Goal: Task Accomplishment & Management: Complete application form

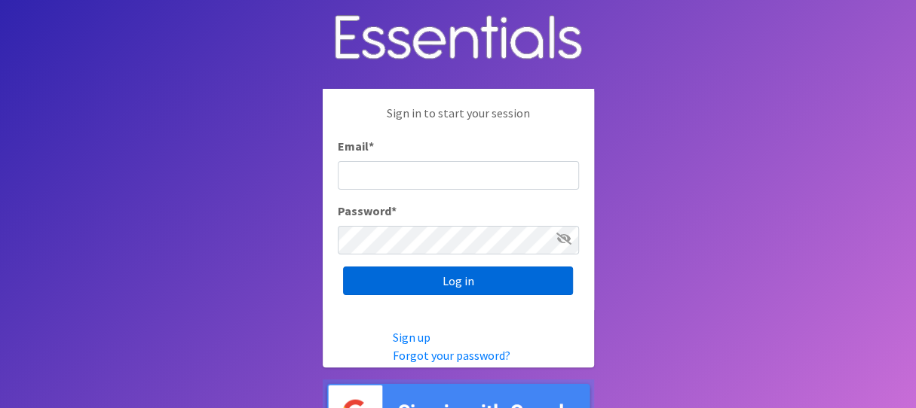
type input "melissa@cnydiaperbank.org"
click at [443, 275] on input "Log in" at bounding box center [458, 281] width 230 height 29
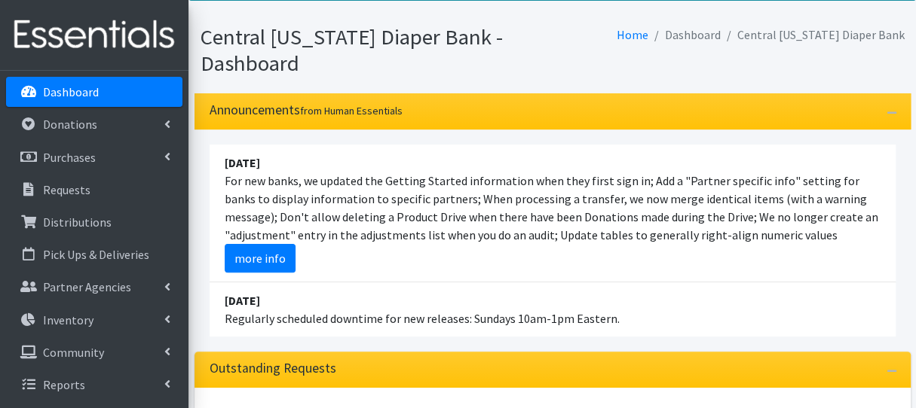
scroll to position [226, 0]
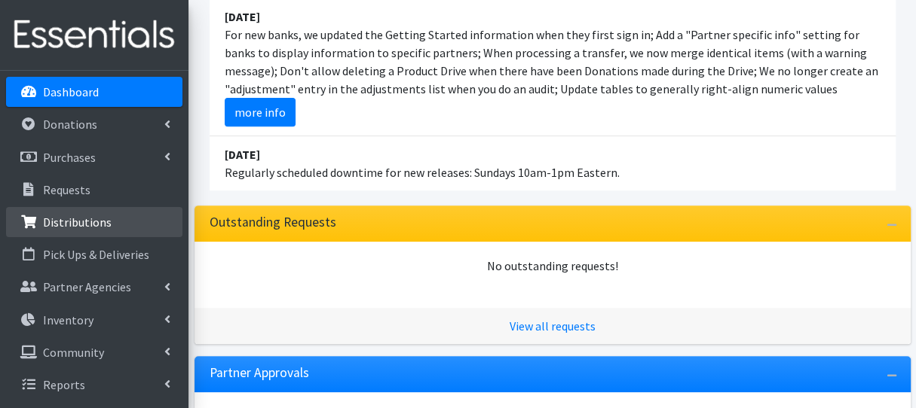
click at [92, 220] on p "Distributions" at bounding box center [77, 222] width 69 height 15
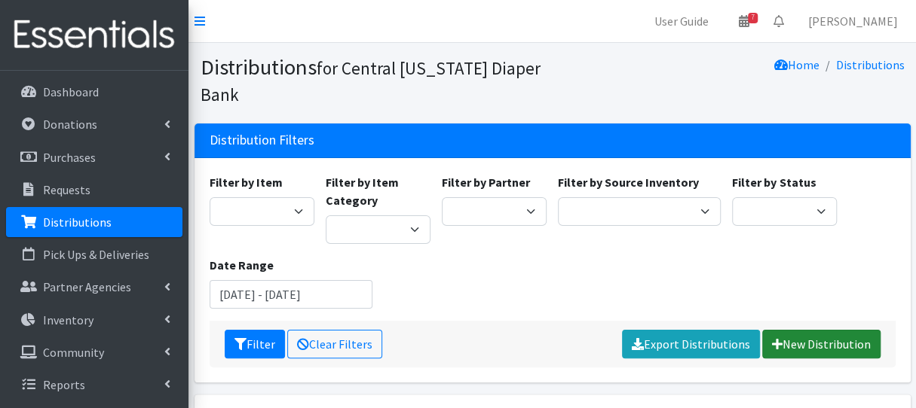
click at [811, 354] on link "New Distribution" at bounding box center [821, 344] width 118 height 29
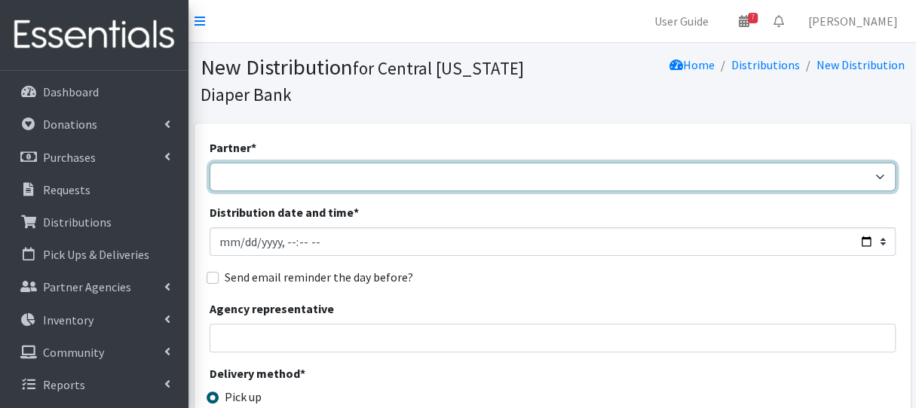
click at [420, 189] on select "[DEMOGRAPHIC_DATA] Baby Momma Association [DEMOGRAPHIC_DATA] Food Pantry [GEOGR…" at bounding box center [552, 177] width 686 height 29
select select "7049"
click at [209, 163] on select "All Saints Church Baby Momma Association Bellegrove Missionary Baptist Church F…" at bounding box center [552, 177] width 686 height 29
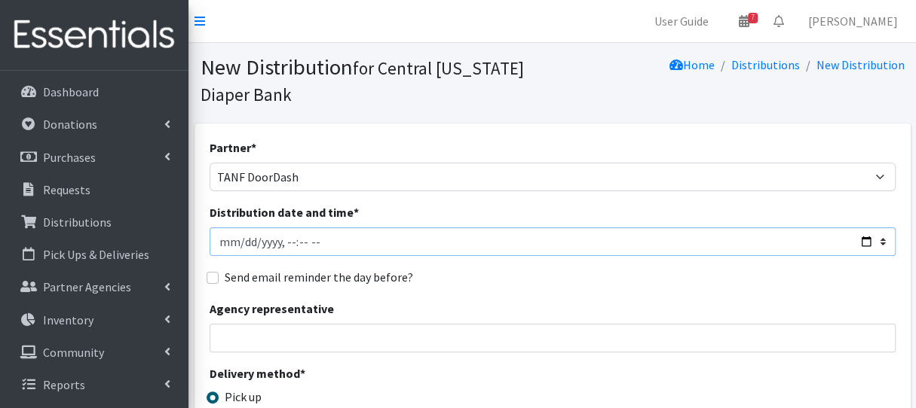
click at [288, 245] on input "Distribution date and time *" at bounding box center [552, 242] width 686 height 29
type input "2025-08-18T10:00"
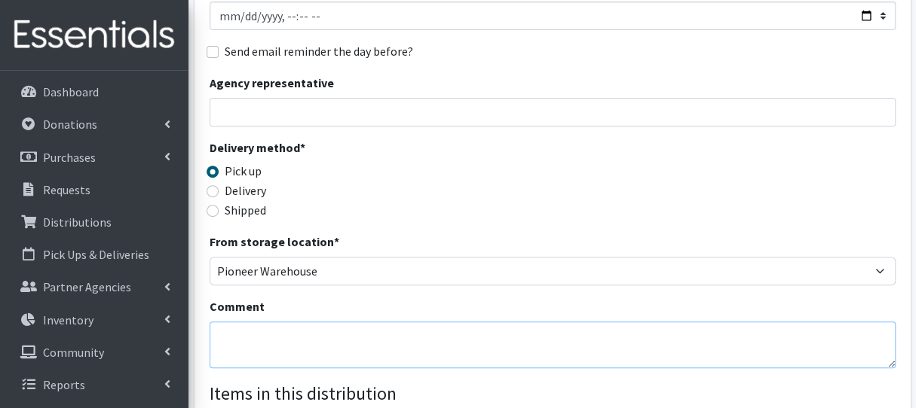
click at [294, 353] on textarea "Comment" at bounding box center [552, 345] width 686 height 47
type textarea "w"
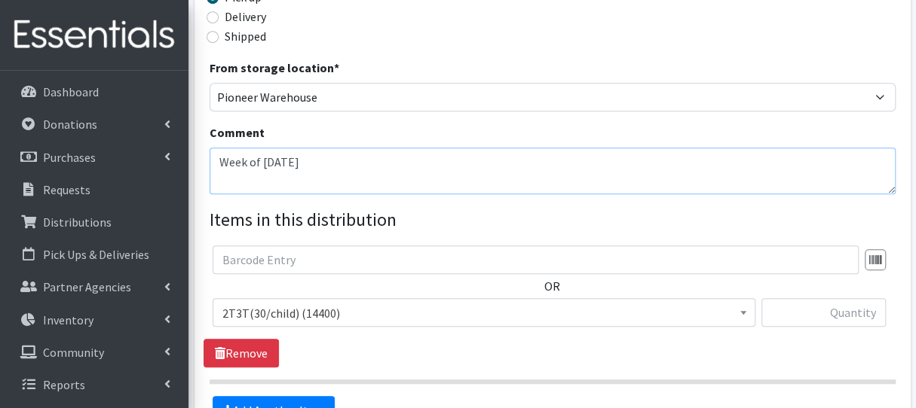
scroll to position [377, 0]
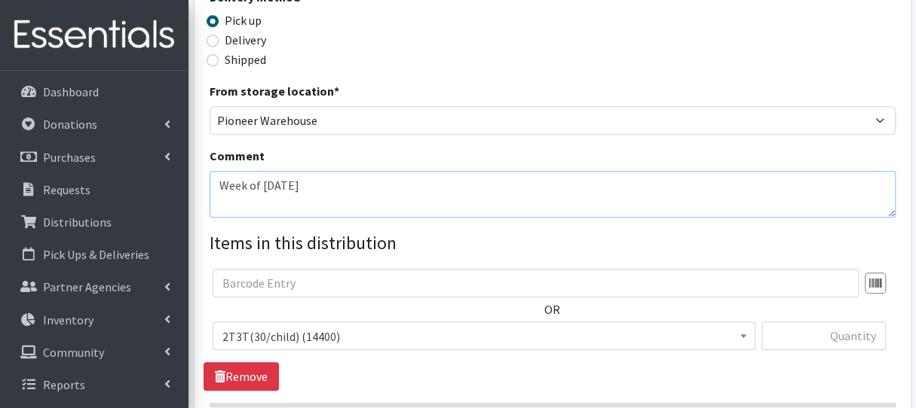
type textarea "Week of [DATE]"
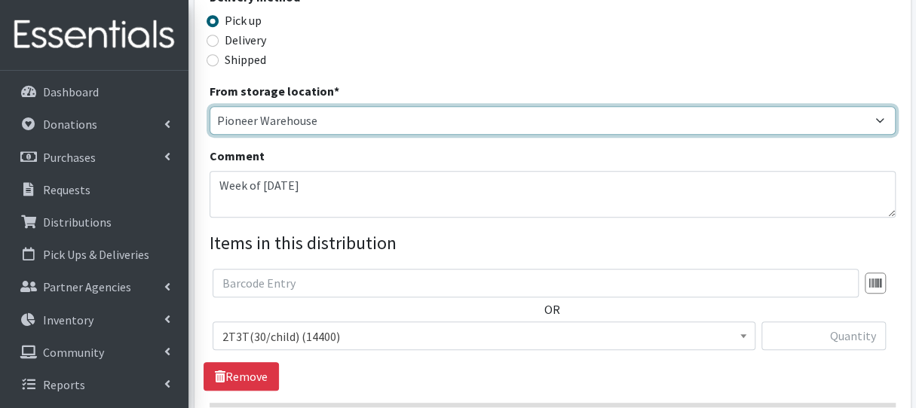
click at [368, 120] on select "Pioneer Warehouse TANF" at bounding box center [552, 120] width 686 height 29
select select "470"
click at [209, 106] on select "Pioneer Warehouse TANF" at bounding box center [552, 120] width 686 height 29
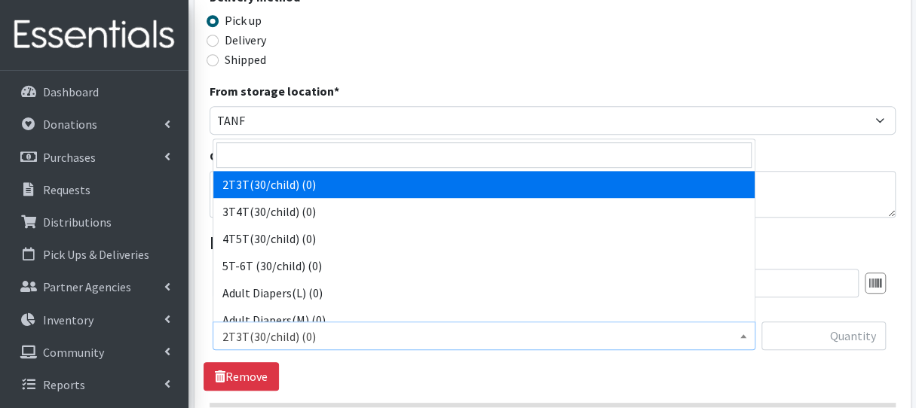
click at [383, 339] on span "2T3T(30/child) (0)" at bounding box center [483, 336] width 523 height 21
click at [327, 161] on input "search" at bounding box center [483, 155] width 535 height 26
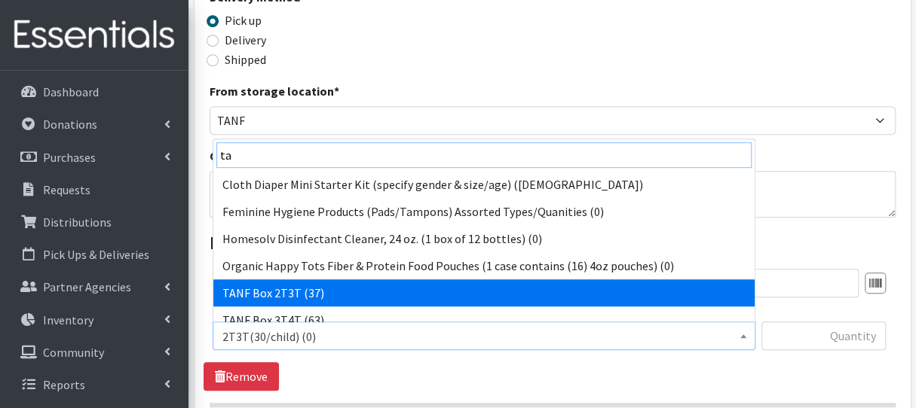
type input "ta"
select select "15528"
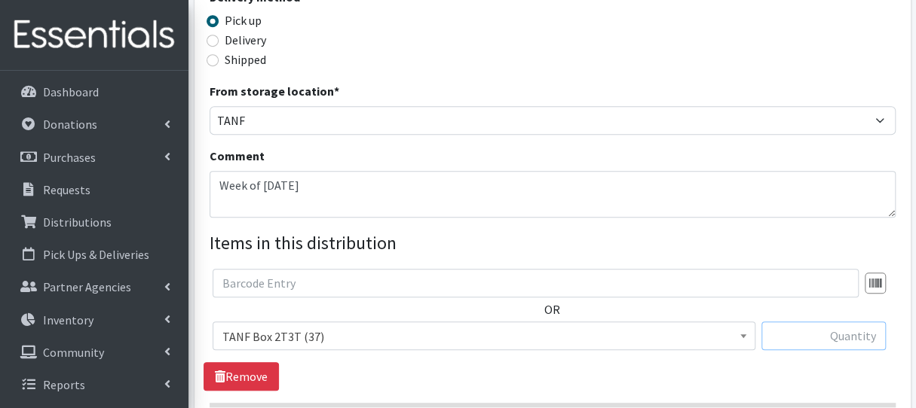
click at [791, 335] on input "text" at bounding box center [823, 336] width 124 height 29
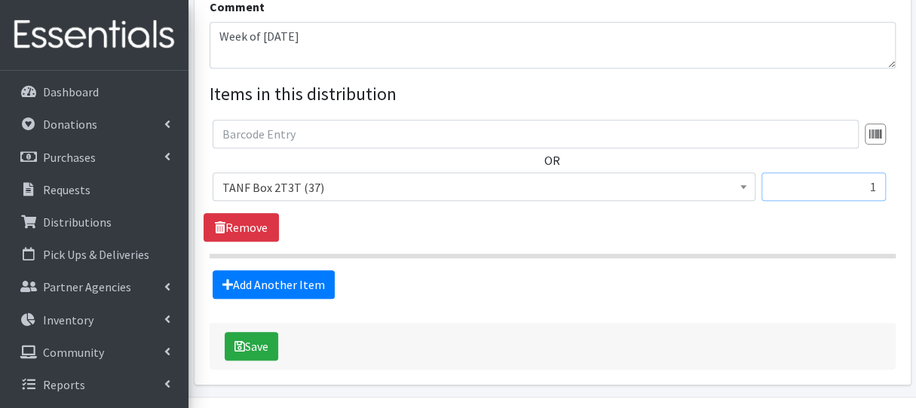
scroll to position [528, 0]
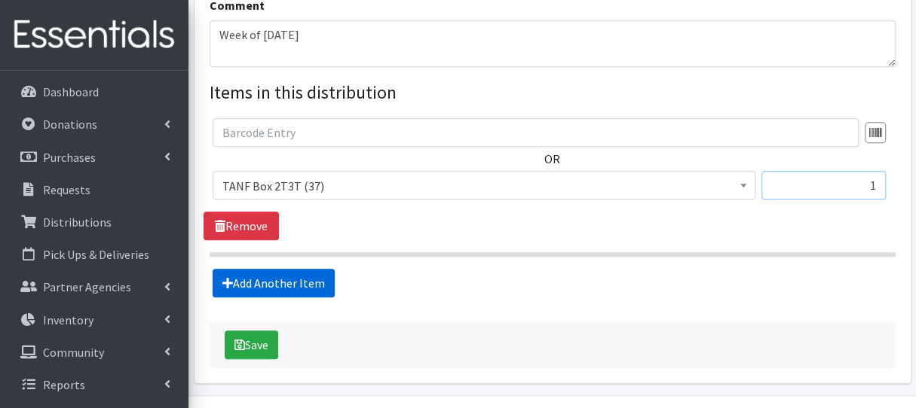
type input "1"
click at [289, 277] on link "Add Another Item" at bounding box center [274, 283] width 122 height 29
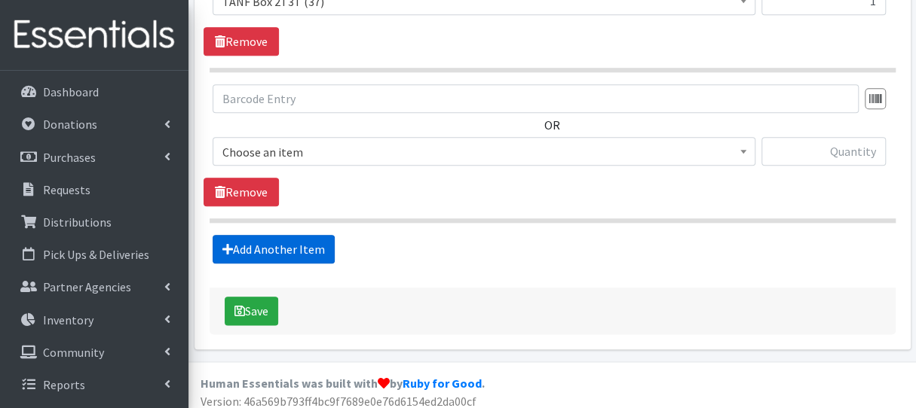
scroll to position [719, 0]
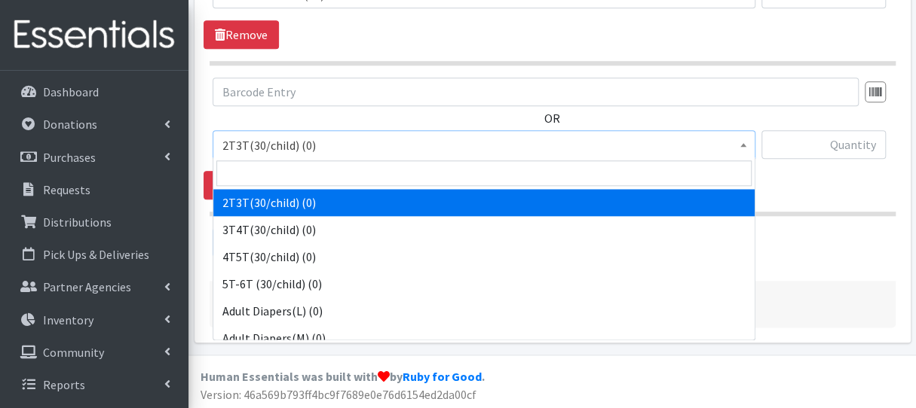
click at [309, 142] on span "2T3T(30/child) (0)" at bounding box center [483, 145] width 523 height 21
click at [312, 172] on input "search" at bounding box center [483, 174] width 535 height 26
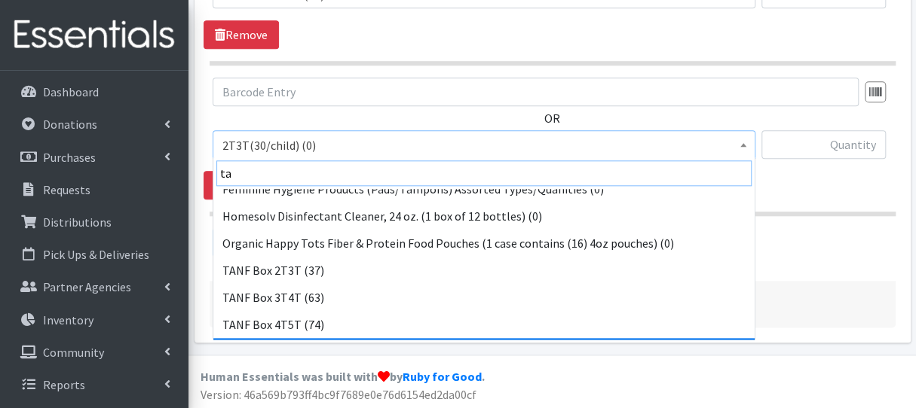
scroll to position [75, 0]
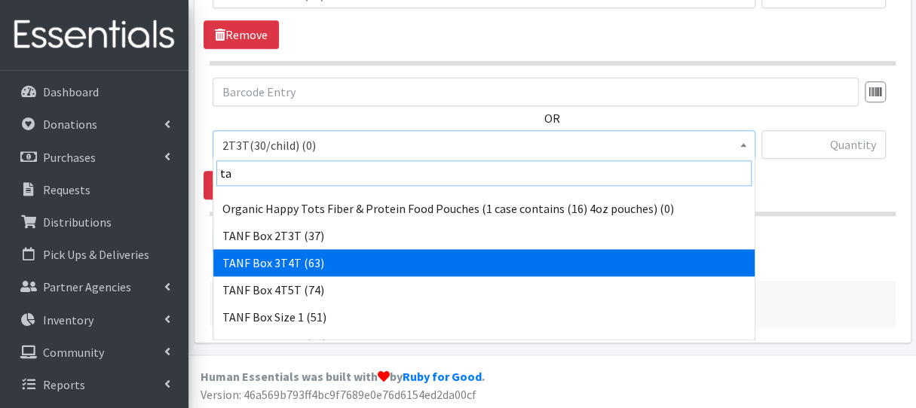
type input "ta"
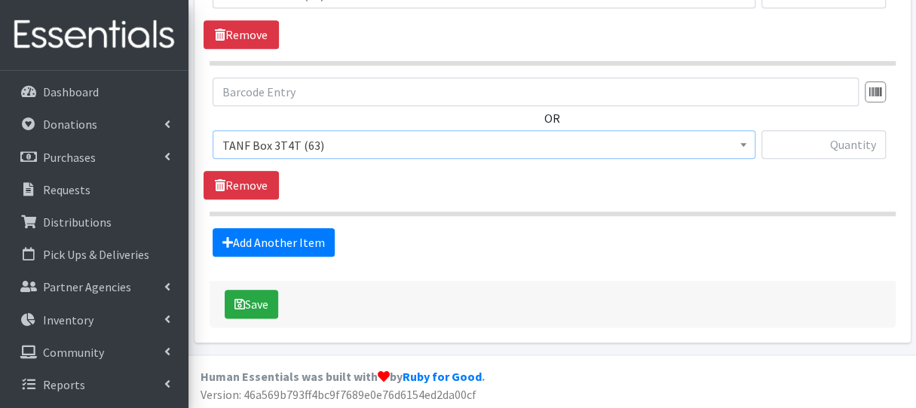
select select "15529"
click at [788, 144] on input "text" at bounding box center [823, 144] width 124 height 29
type input "1"
click at [256, 240] on link "Add Another Item" at bounding box center [274, 242] width 122 height 29
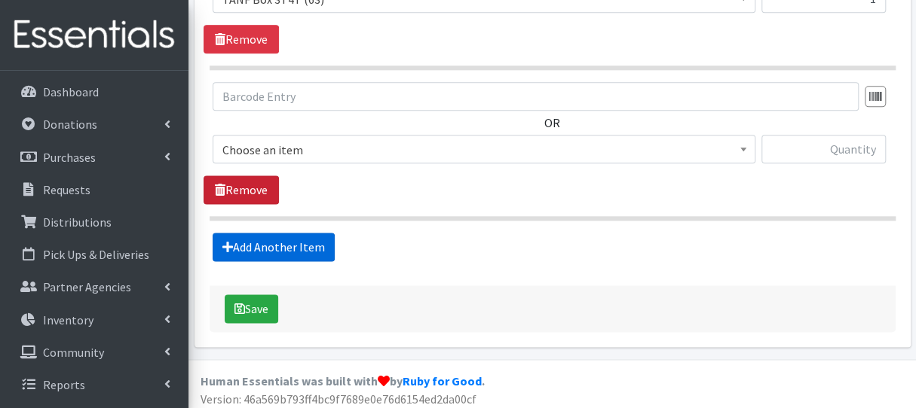
scroll to position [869, 0]
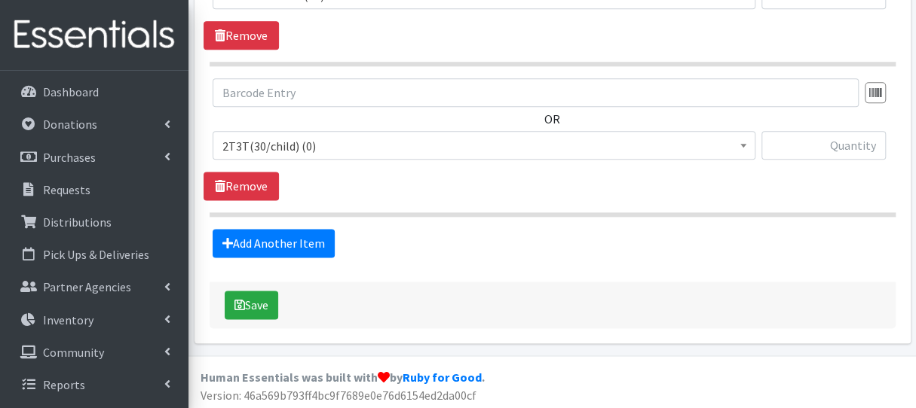
click at [274, 151] on span "2T3T(30/child) (0)" at bounding box center [483, 146] width 523 height 21
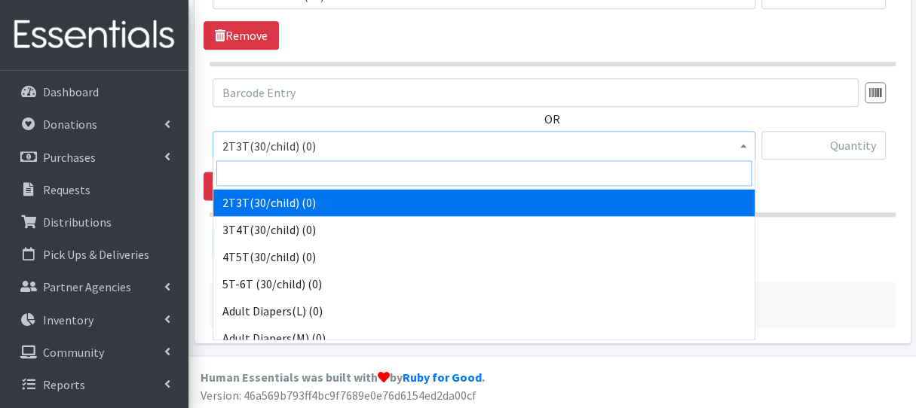
click at [289, 170] on input "search" at bounding box center [483, 174] width 535 height 26
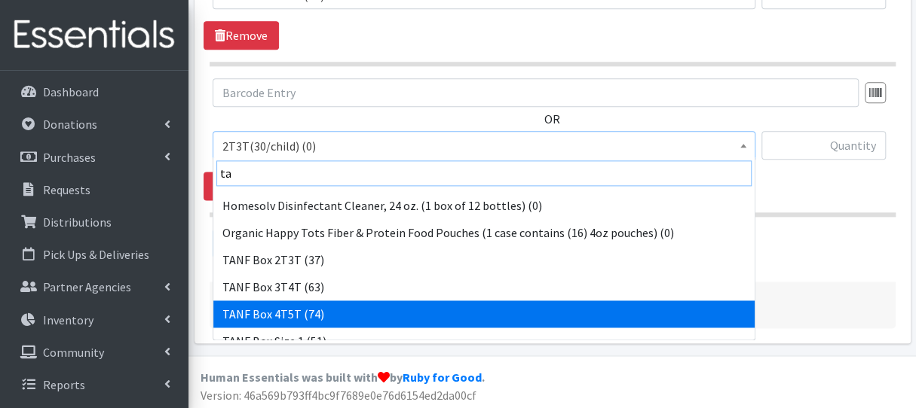
scroll to position [75, 0]
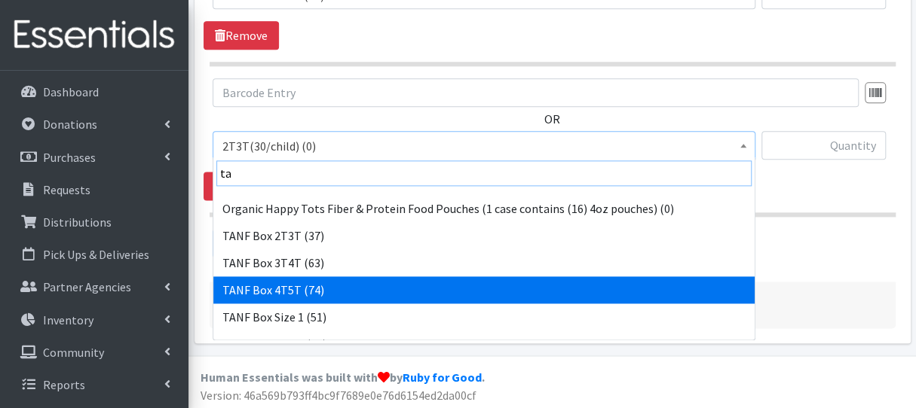
type input "ta"
select select "15531"
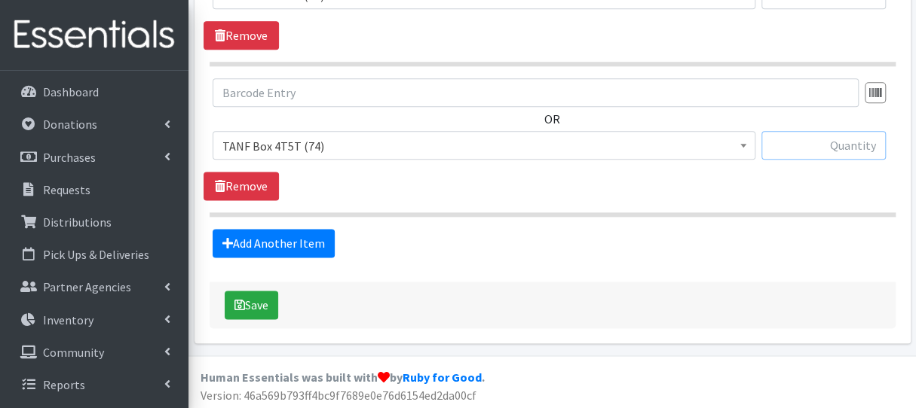
click at [802, 144] on input "text" at bounding box center [823, 145] width 124 height 29
type input "11"
click at [306, 231] on link "Add Another Item" at bounding box center [274, 243] width 122 height 29
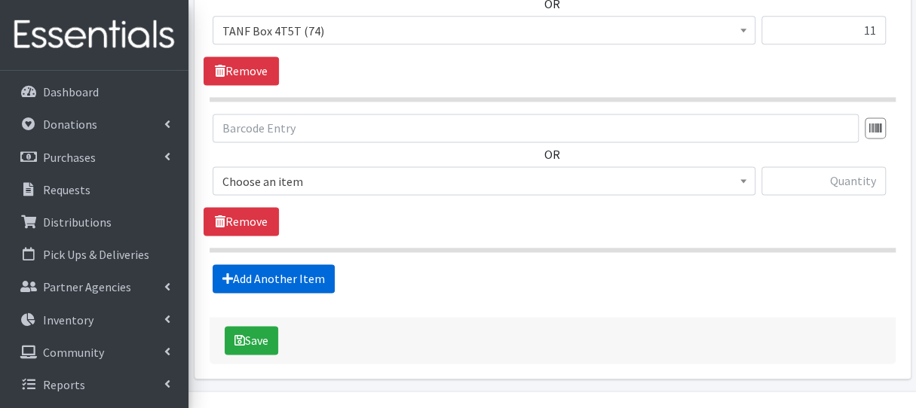
scroll to position [1019, 0]
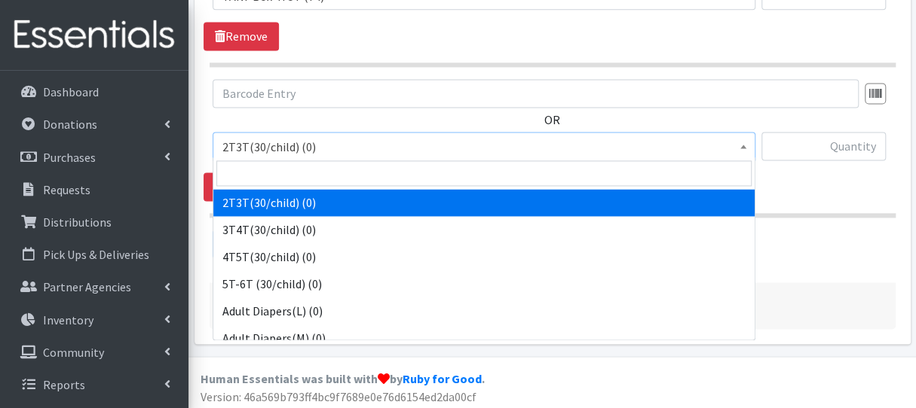
click at [320, 145] on span "2T3T(30/child) (0)" at bounding box center [483, 146] width 523 height 21
click at [320, 176] on input "search" at bounding box center [483, 174] width 535 height 26
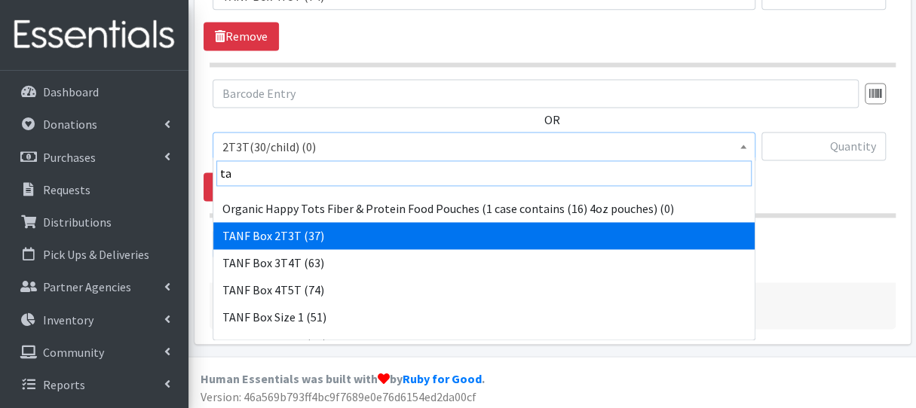
scroll to position [151, 0]
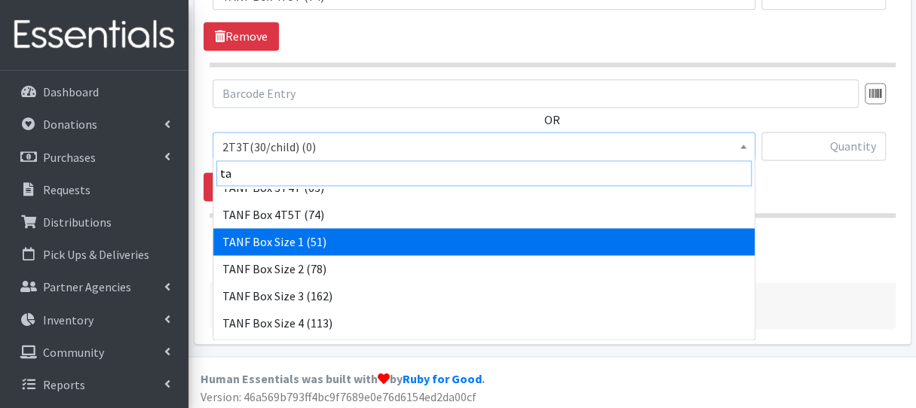
type input "ta"
select select "15517"
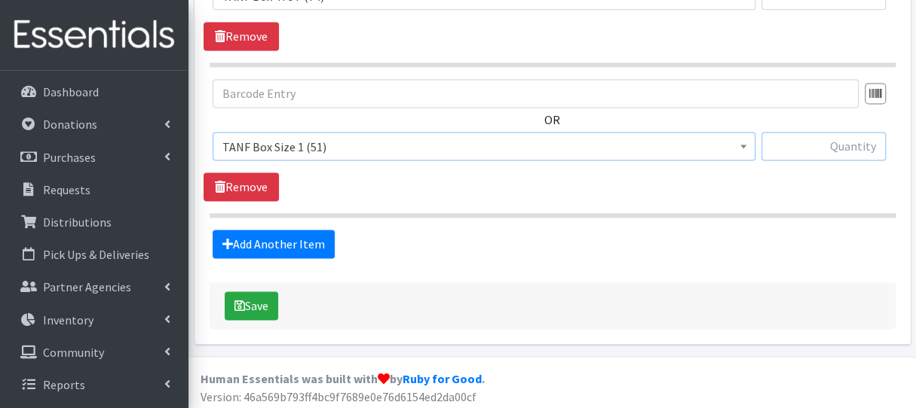
click at [810, 144] on input "text" at bounding box center [823, 146] width 124 height 29
type input "2"
click at [309, 248] on link "Add Another Item" at bounding box center [274, 244] width 122 height 29
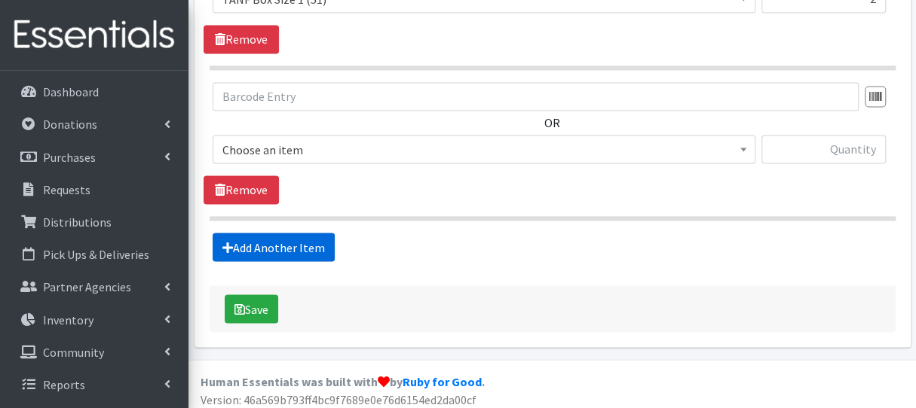
scroll to position [1169, 0]
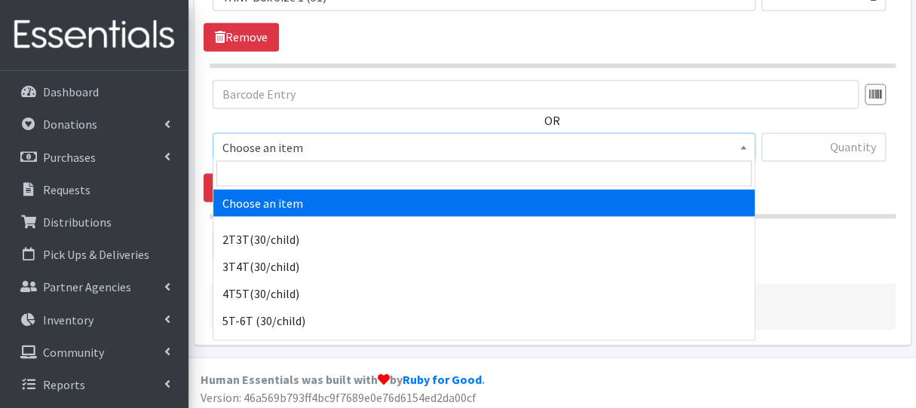
click at [311, 139] on span "Choose an item" at bounding box center [483, 147] width 523 height 21
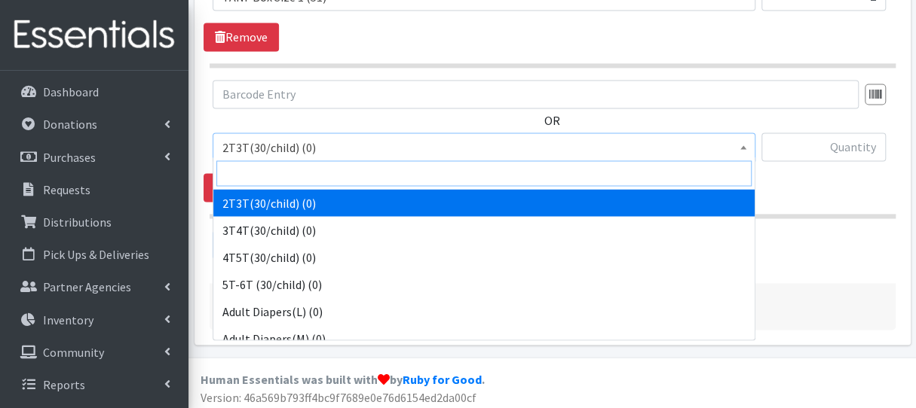
click at [309, 167] on input "search" at bounding box center [483, 174] width 535 height 26
click at [310, 173] on input "search" at bounding box center [483, 174] width 535 height 26
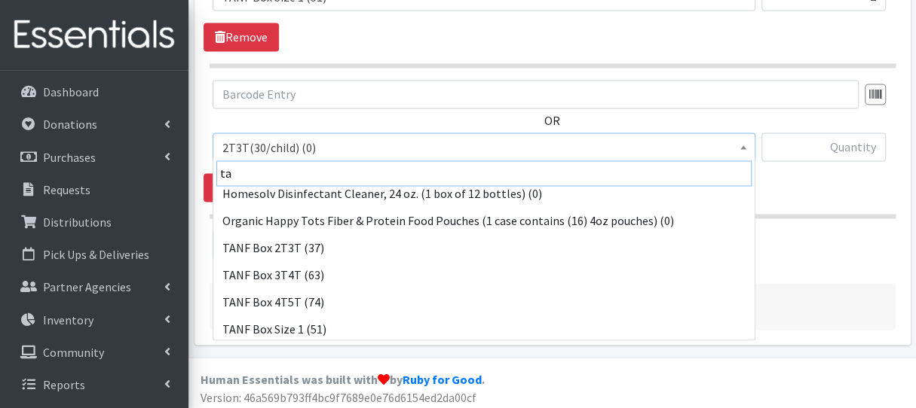
scroll to position [151, 0]
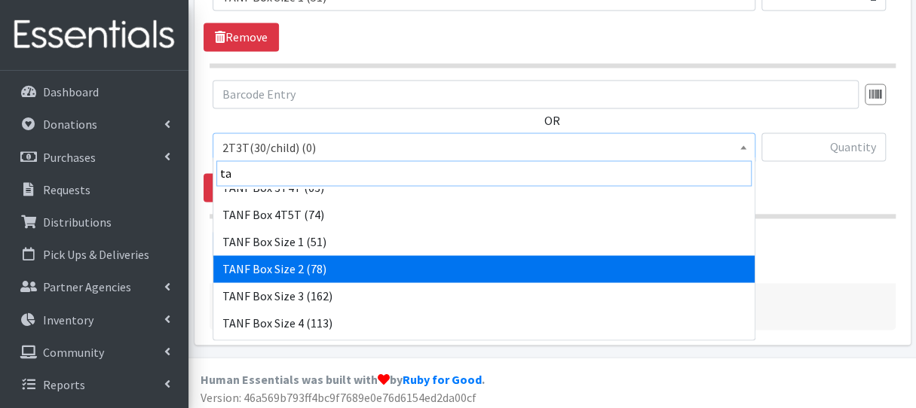
type input "ta"
select select "15521"
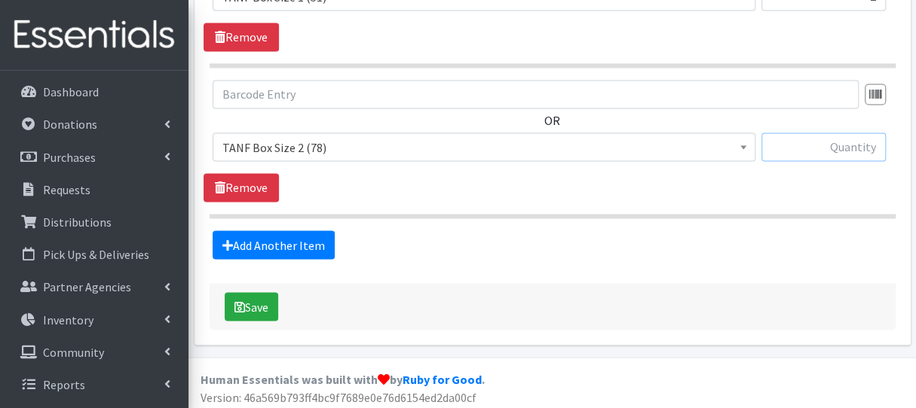
click at [808, 150] on input "text" at bounding box center [823, 147] width 124 height 29
type input "3"
click at [301, 241] on link "Add Another Item" at bounding box center [274, 245] width 122 height 29
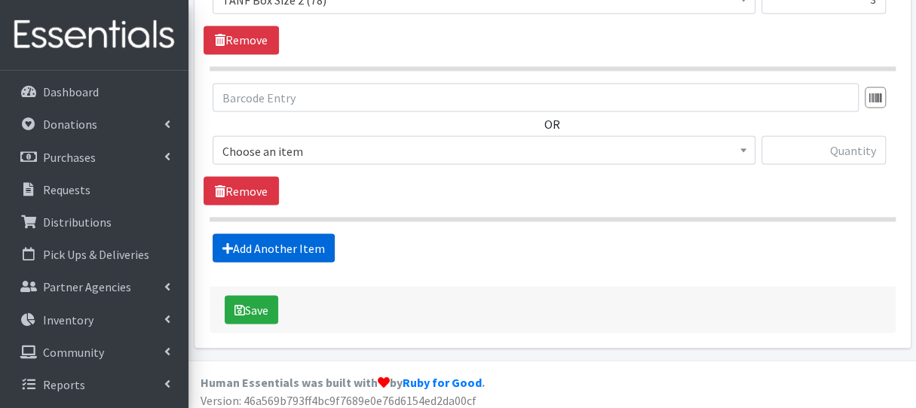
scroll to position [1319, 0]
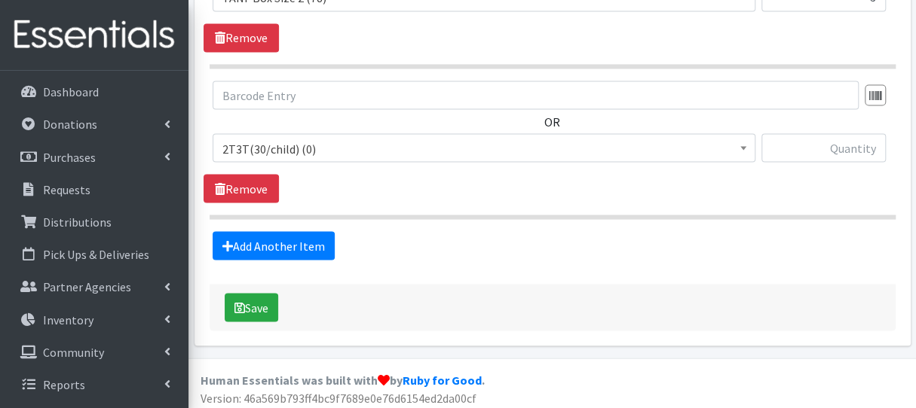
click at [286, 133] on span "2T3T(30/child) (0)" at bounding box center [484, 147] width 543 height 29
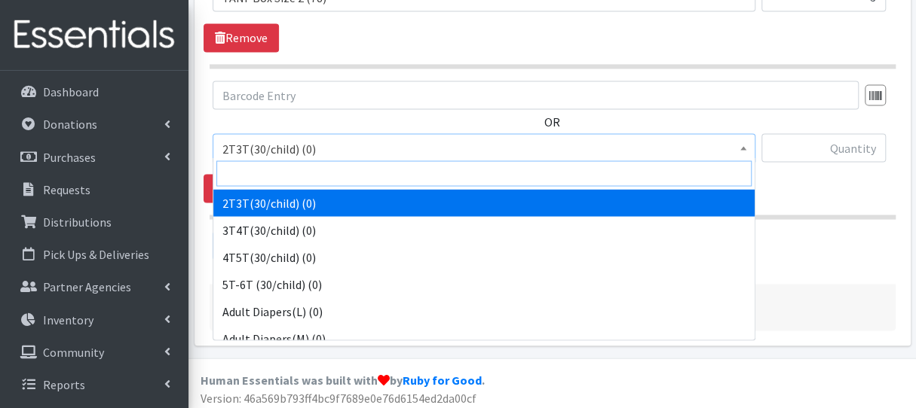
click at [289, 168] on input "search" at bounding box center [483, 174] width 535 height 26
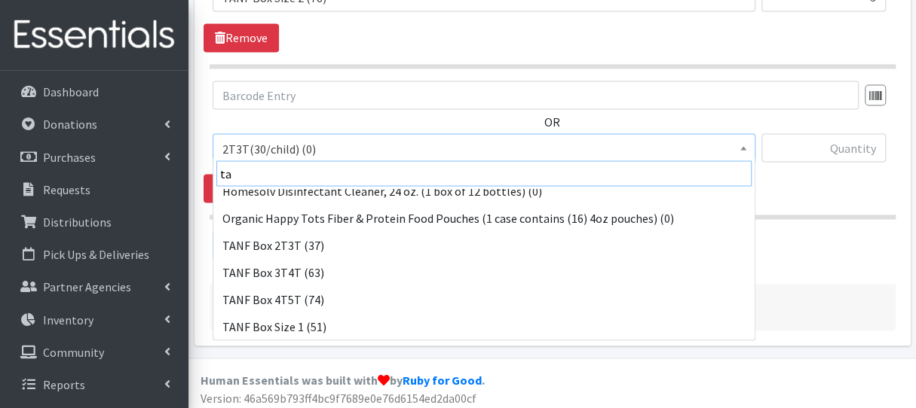
scroll to position [151, 0]
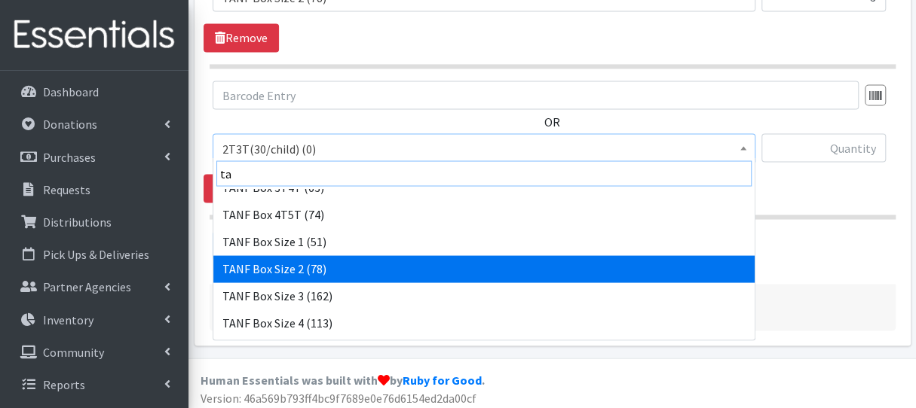
type input "ta"
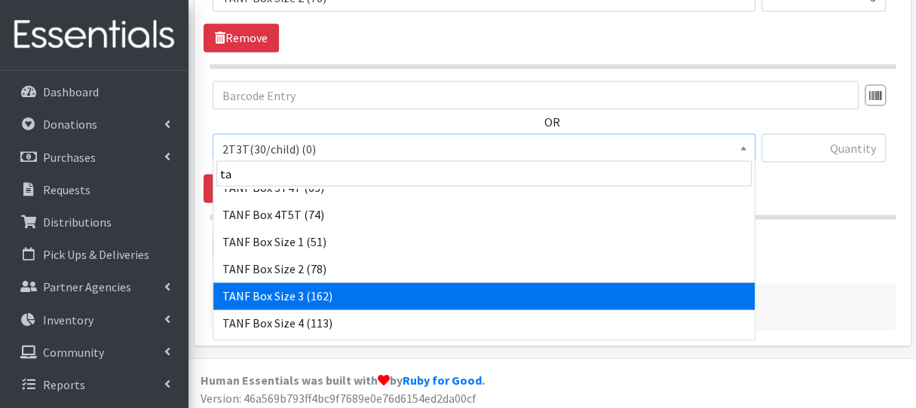
select select "15523"
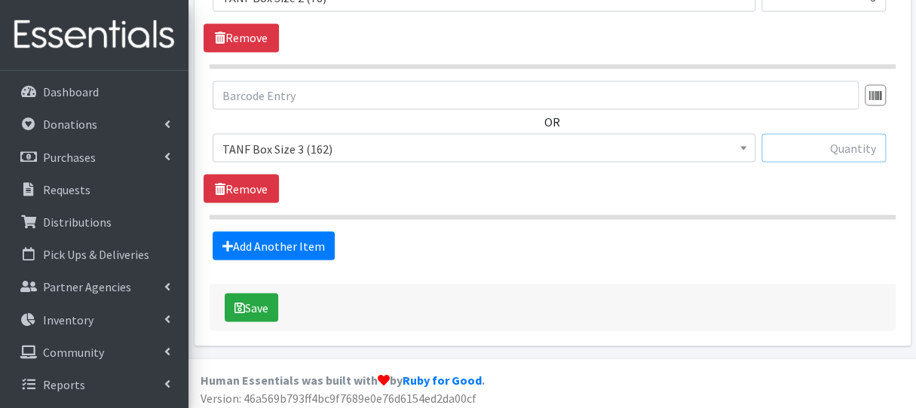
click at [805, 147] on input "text" at bounding box center [823, 147] width 124 height 29
type input "5"
click at [309, 243] on link "Add Another Item" at bounding box center [274, 245] width 122 height 29
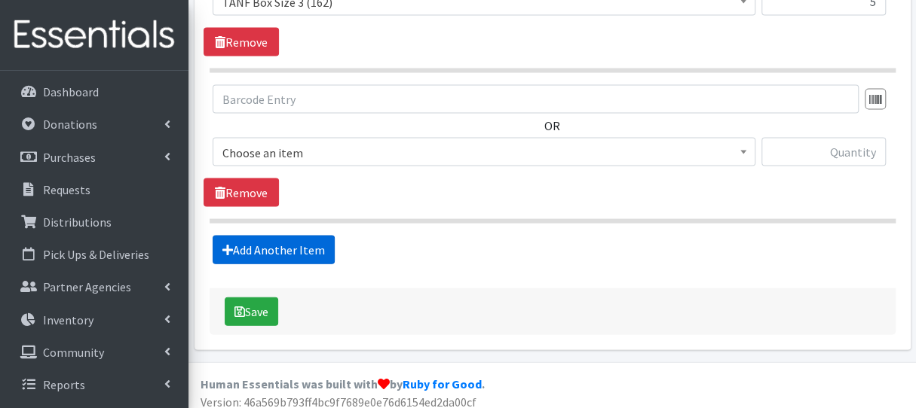
scroll to position [1469, 0]
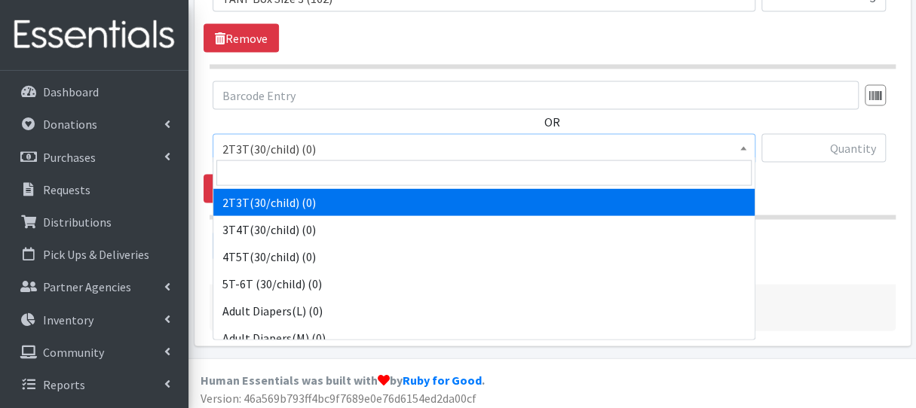
click at [333, 151] on span "2T3T(30/child) (0)" at bounding box center [483, 149] width 523 height 21
click at [325, 173] on input "search" at bounding box center [483, 174] width 535 height 26
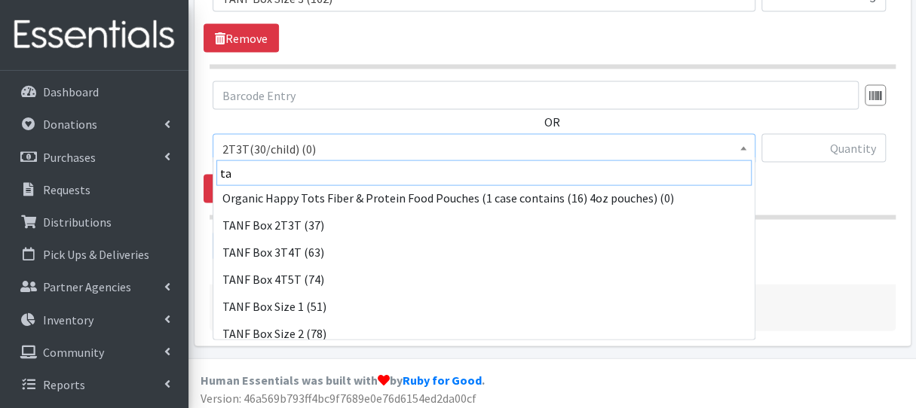
scroll to position [151, 0]
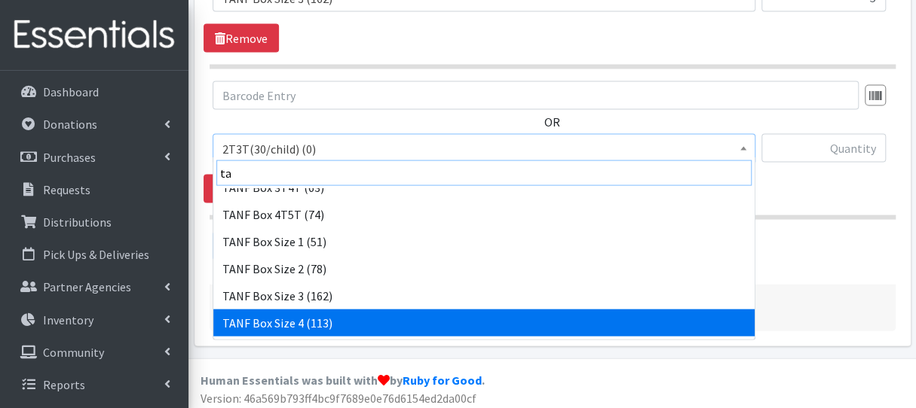
type input "ta"
select select "15524"
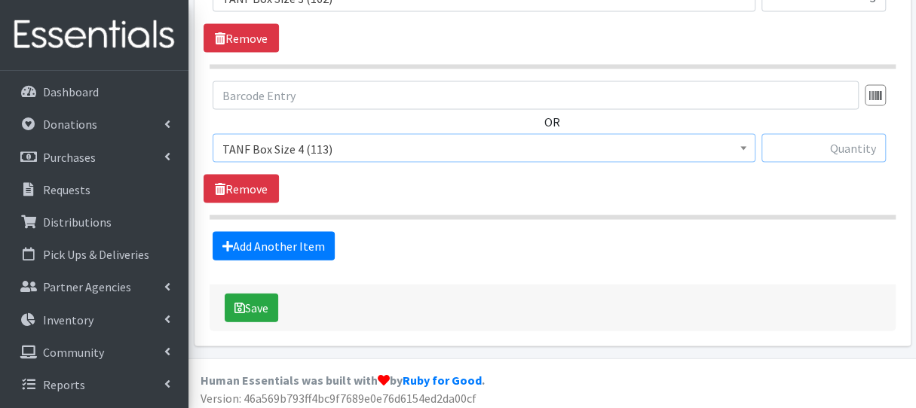
click at [798, 141] on input "text" at bounding box center [823, 148] width 124 height 29
type input "8"
click at [310, 243] on link "Add Another Item" at bounding box center [274, 246] width 122 height 29
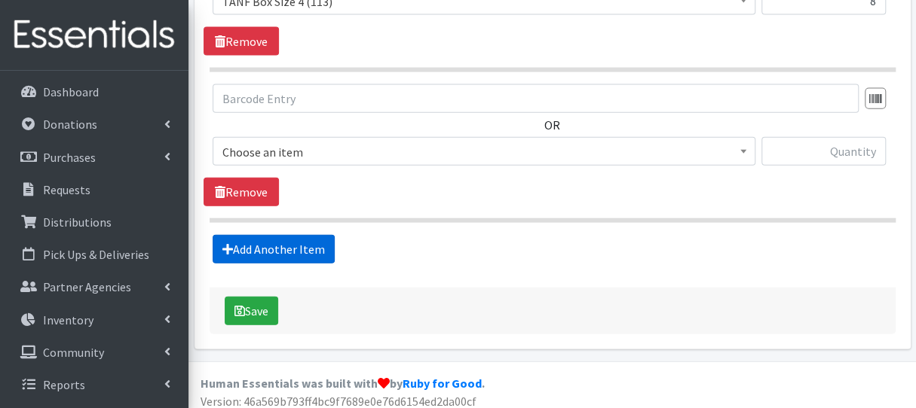
scroll to position [1619, 0]
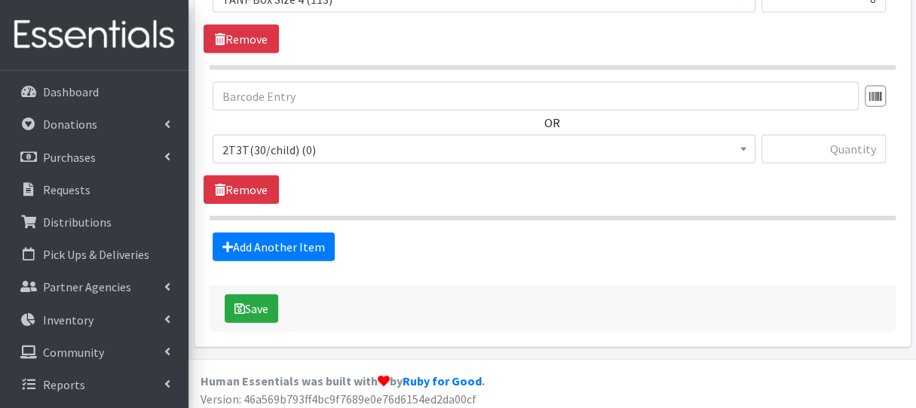
click at [315, 148] on span "2T3T(30/child) (0)" at bounding box center [483, 149] width 523 height 21
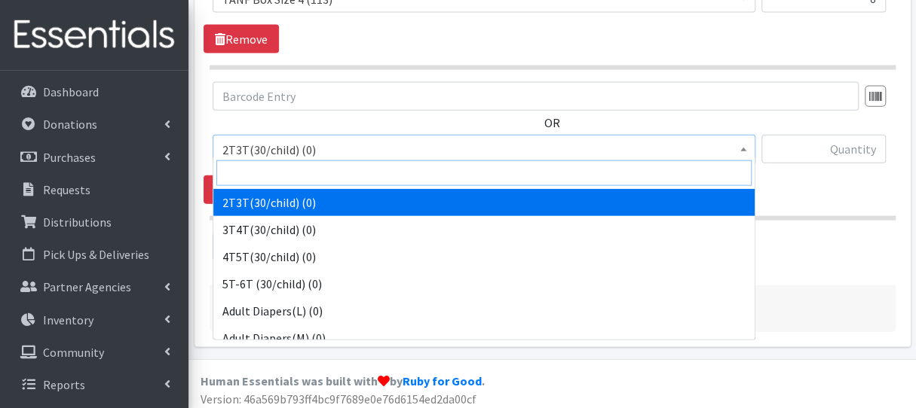
click at [326, 179] on input "search" at bounding box center [483, 174] width 535 height 26
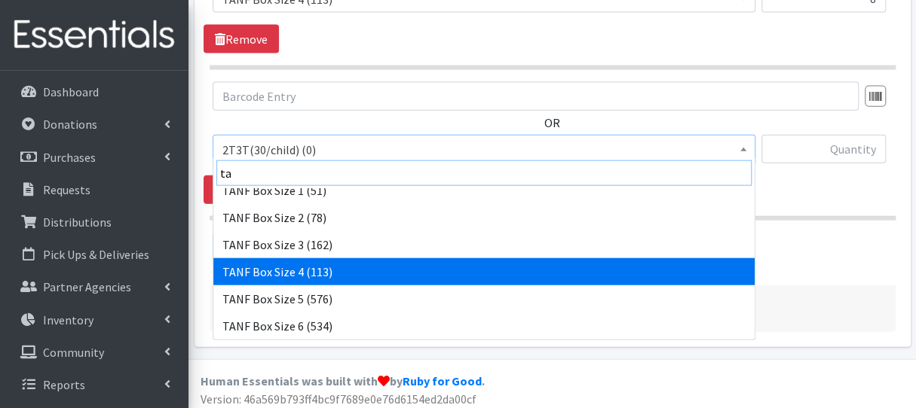
scroll to position [226, 0]
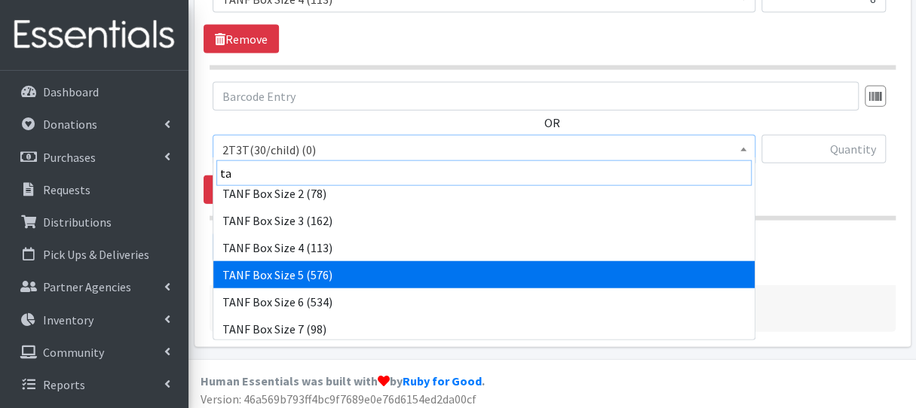
type input "ta"
select select "15525"
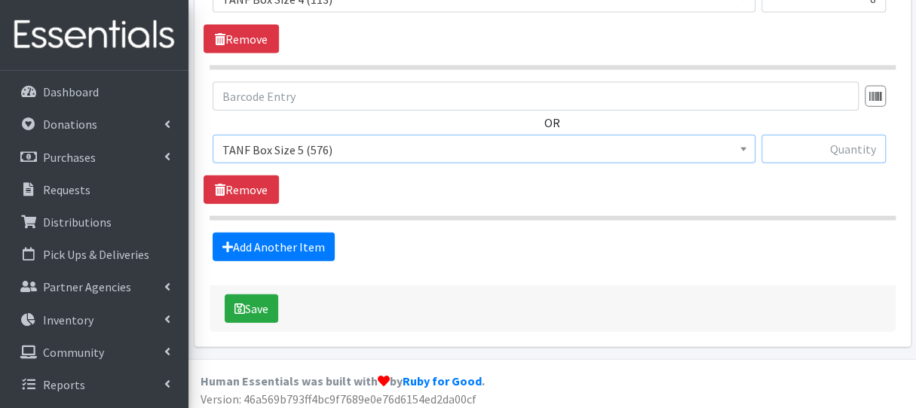
click at [834, 143] on input "text" at bounding box center [823, 149] width 124 height 29
type input "11"
click at [317, 243] on link "Add Another Item" at bounding box center [274, 247] width 122 height 29
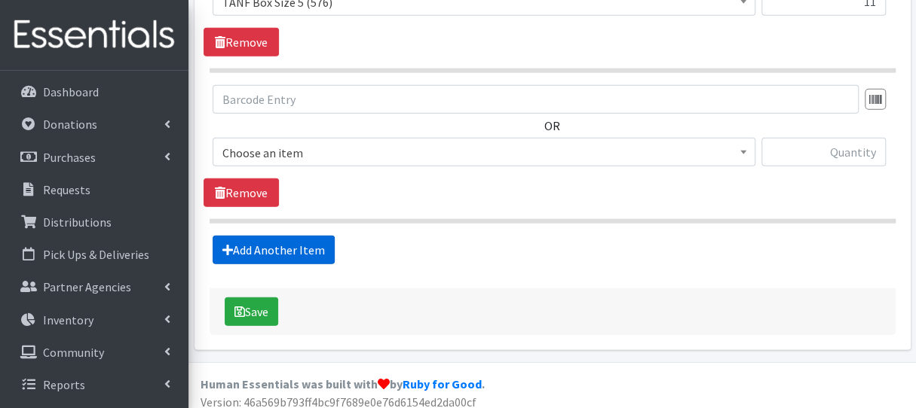
scroll to position [1769, 0]
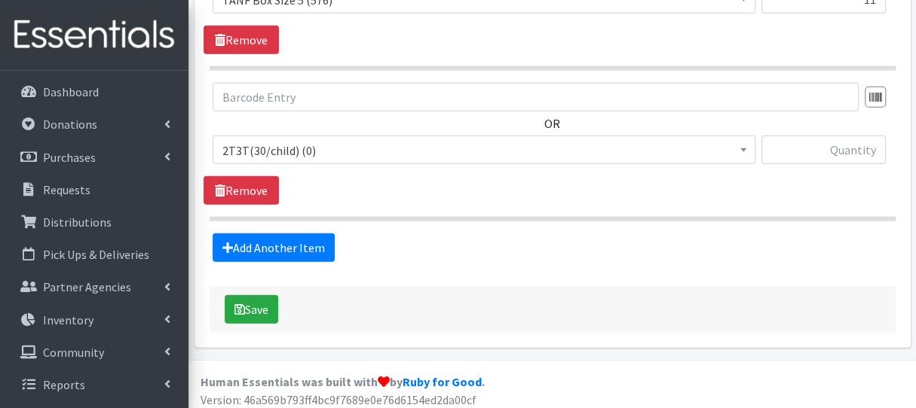
click at [353, 148] on span "2T3T(30/child) (0)" at bounding box center [483, 150] width 523 height 21
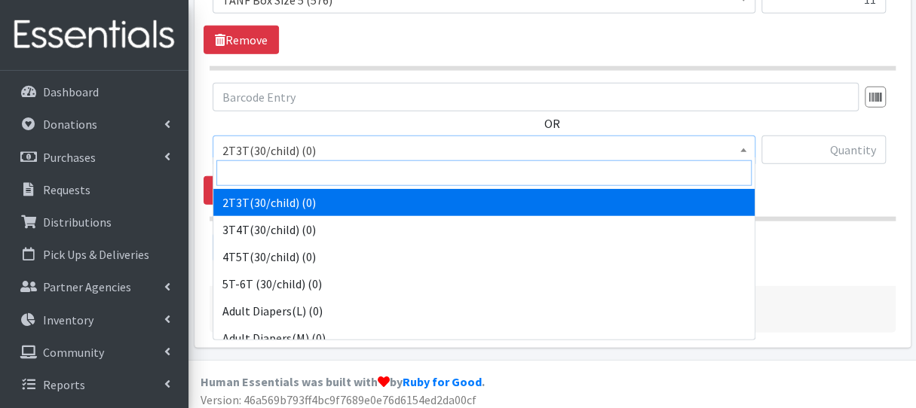
click at [342, 178] on input "search" at bounding box center [483, 174] width 535 height 26
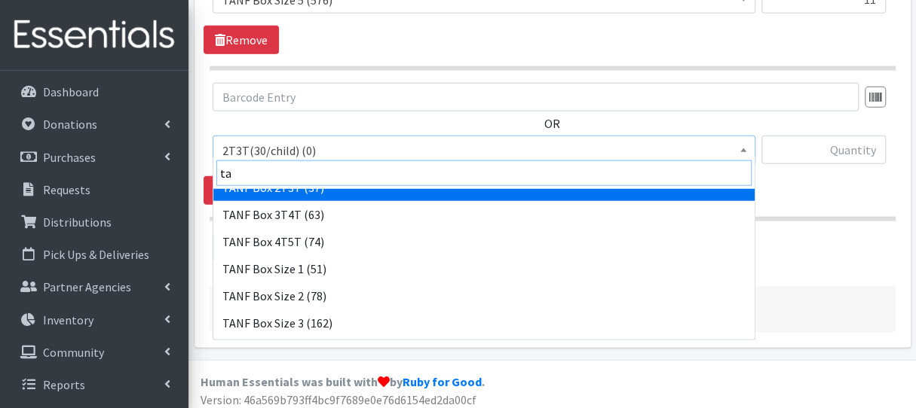
scroll to position [226, 0]
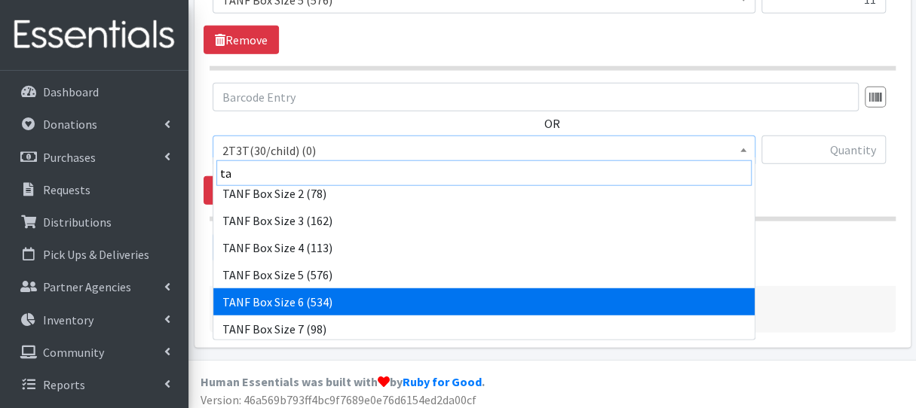
type input "ta"
select select "15526"
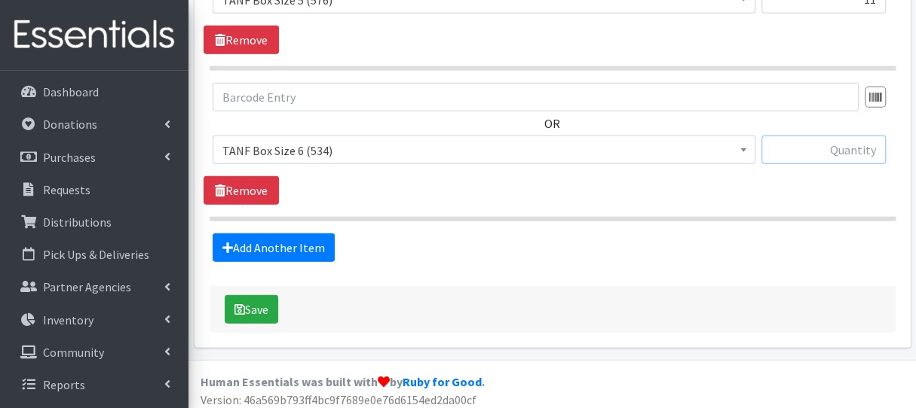
click at [880, 149] on input "text" at bounding box center [823, 150] width 124 height 29
type input "9"
click at [292, 237] on link "Add Another Item" at bounding box center [274, 248] width 122 height 29
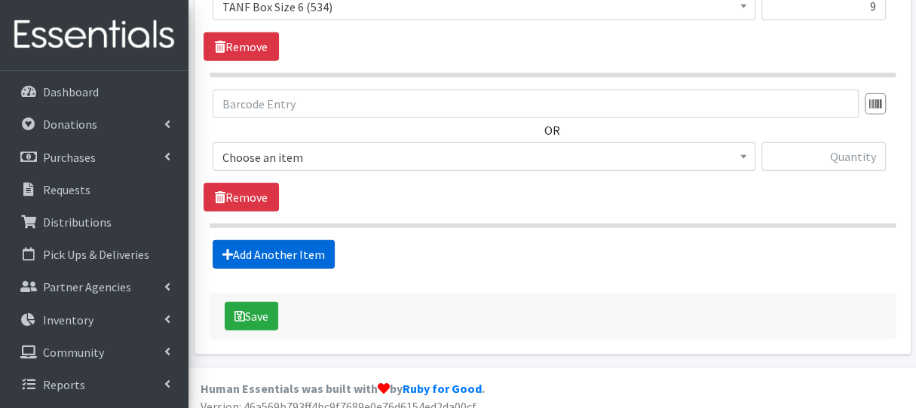
scroll to position [1919, 0]
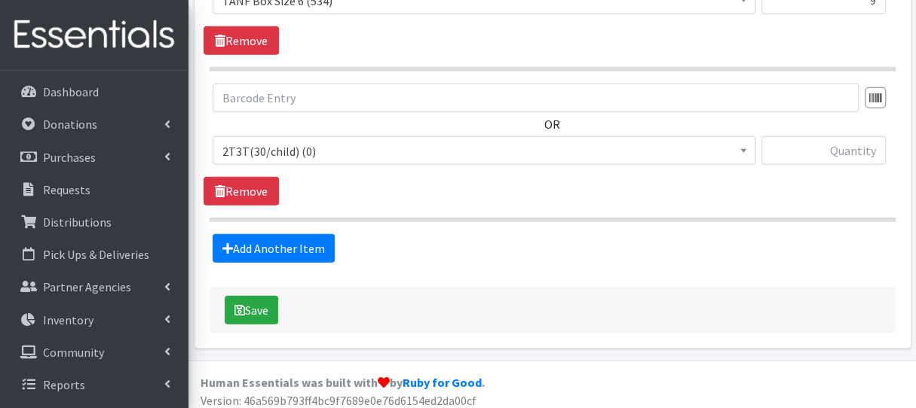
click at [347, 144] on span "2T3T(30/child) (0)" at bounding box center [483, 151] width 523 height 21
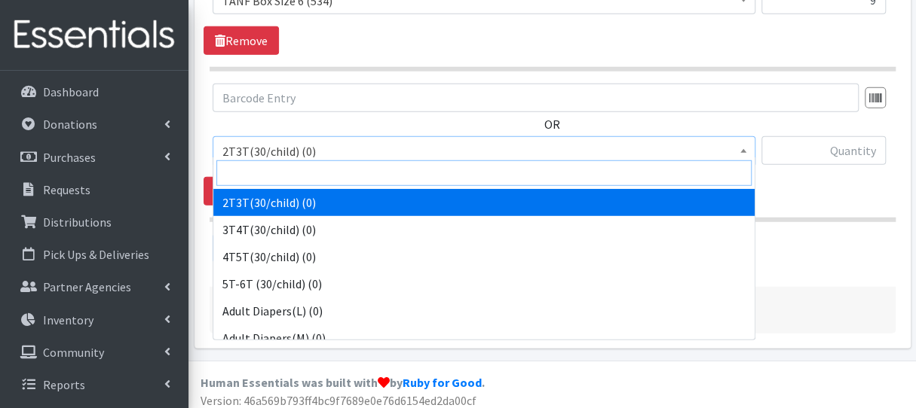
click at [343, 179] on input "search" at bounding box center [483, 174] width 535 height 26
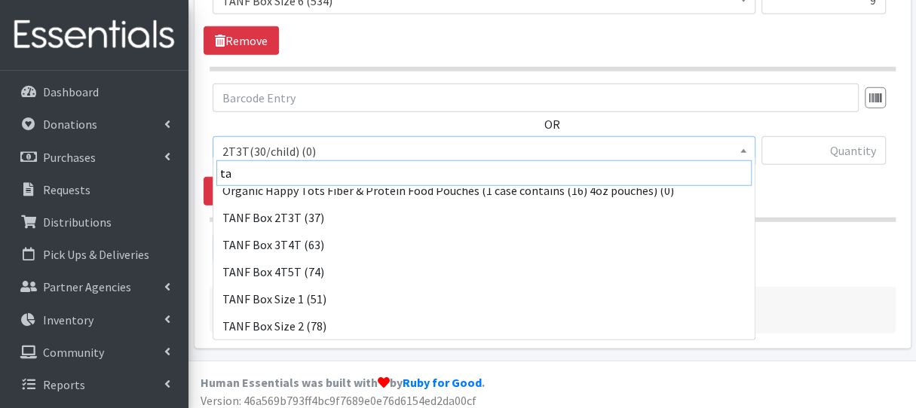
scroll to position [226, 0]
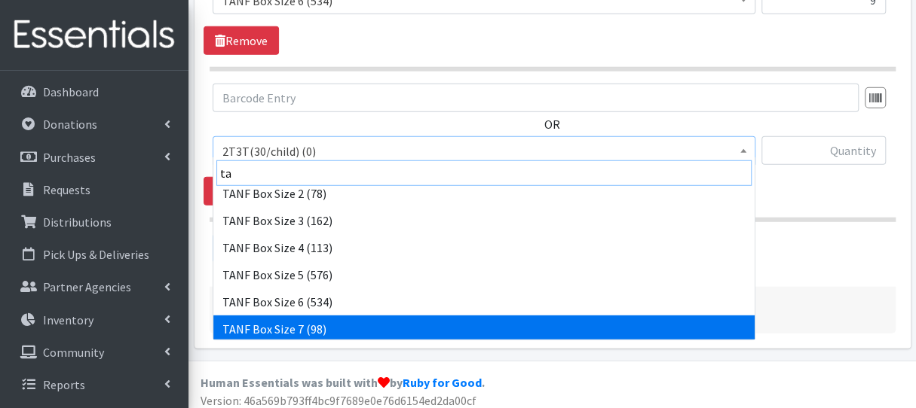
type input "ta"
select select "15527"
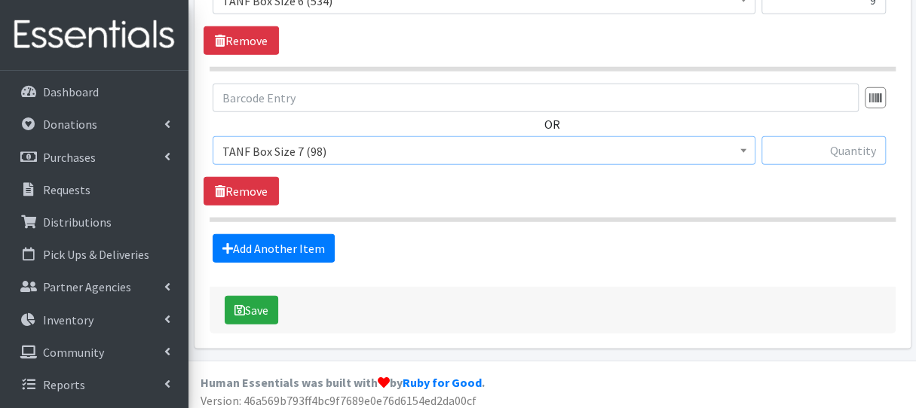
click at [791, 141] on input "text" at bounding box center [823, 150] width 124 height 29
type input "2"
click at [320, 237] on link "Add Another Item" at bounding box center [274, 248] width 122 height 29
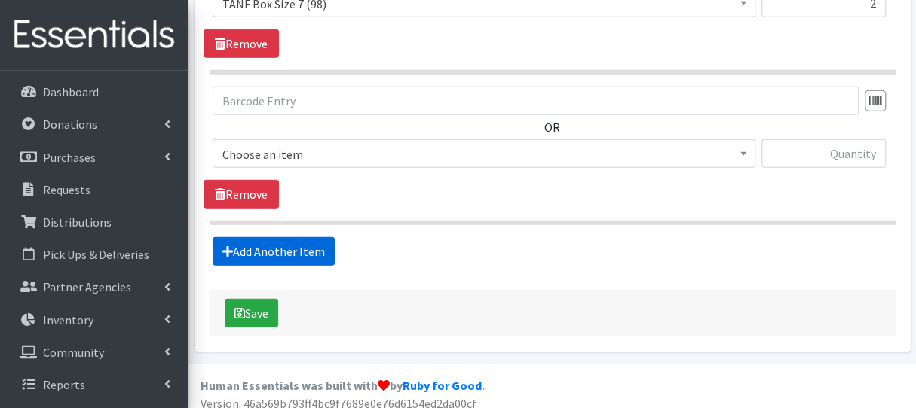
scroll to position [2069, 0]
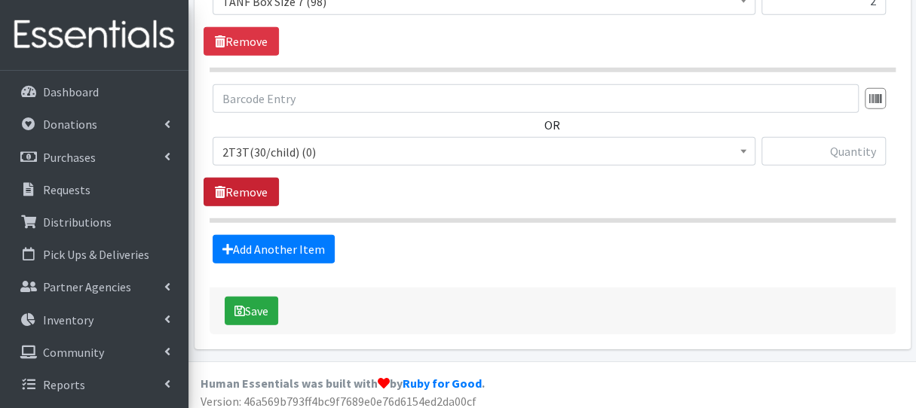
click at [255, 182] on link "Remove" at bounding box center [240, 192] width 75 height 29
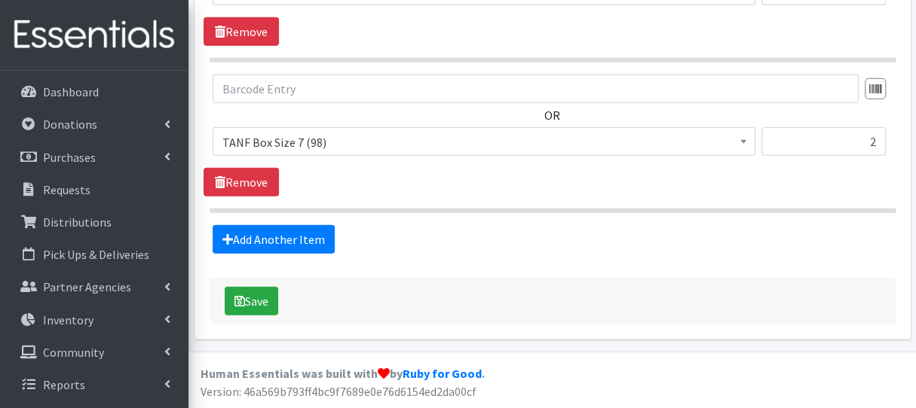
scroll to position [1919, 0]
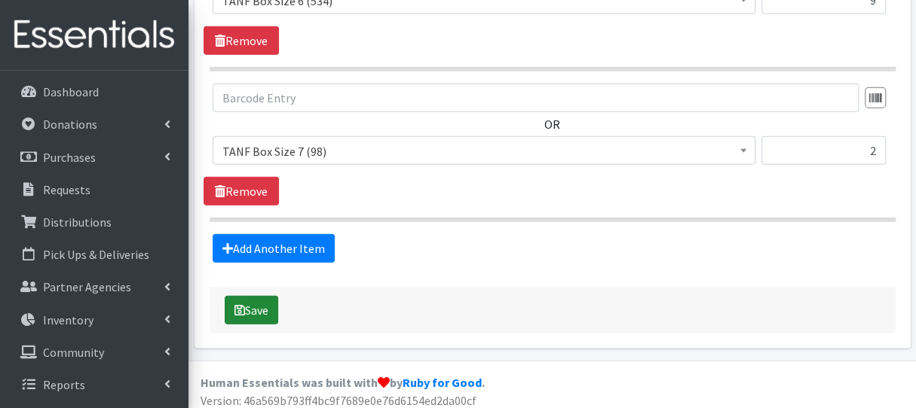
click at [243, 304] on icon "submit" at bounding box center [239, 310] width 11 height 12
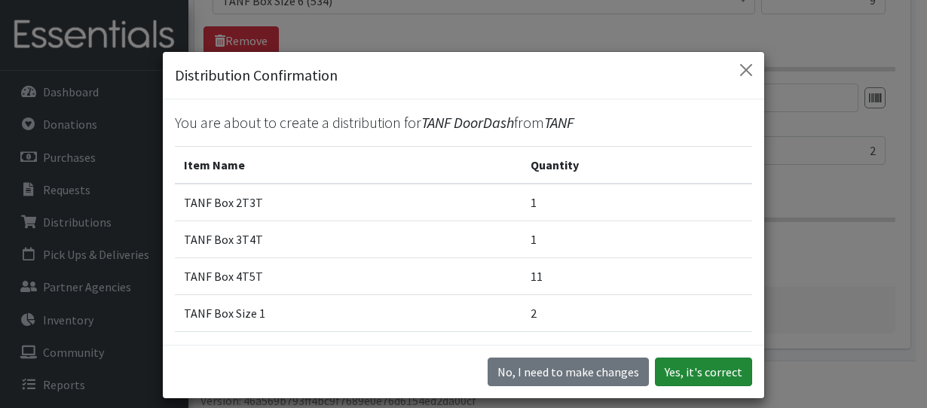
click at [678, 379] on button "Yes, it's correct" at bounding box center [703, 372] width 97 height 29
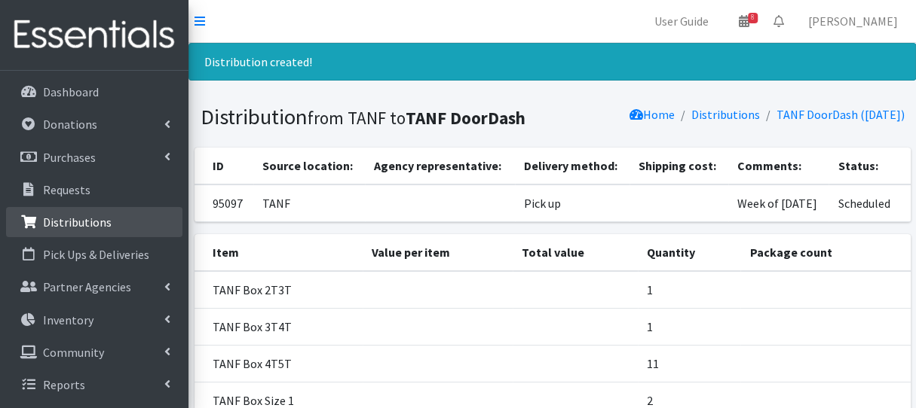
click at [72, 216] on p "Distributions" at bounding box center [77, 222] width 69 height 15
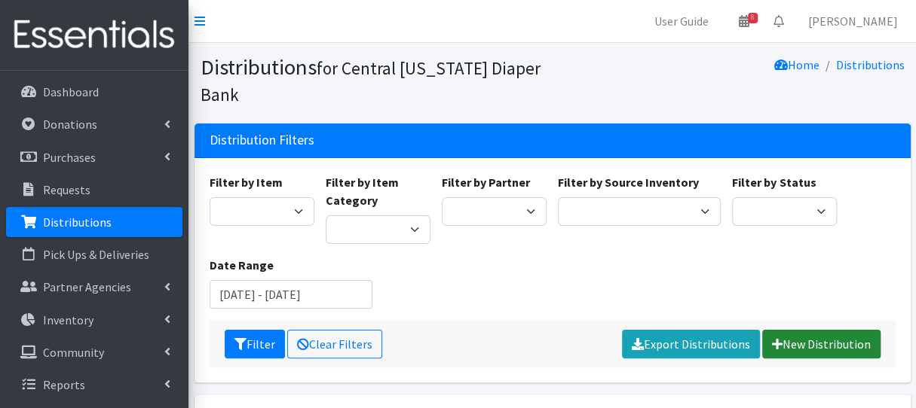
click at [772, 346] on link "New Distribution" at bounding box center [821, 344] width 118 height 29
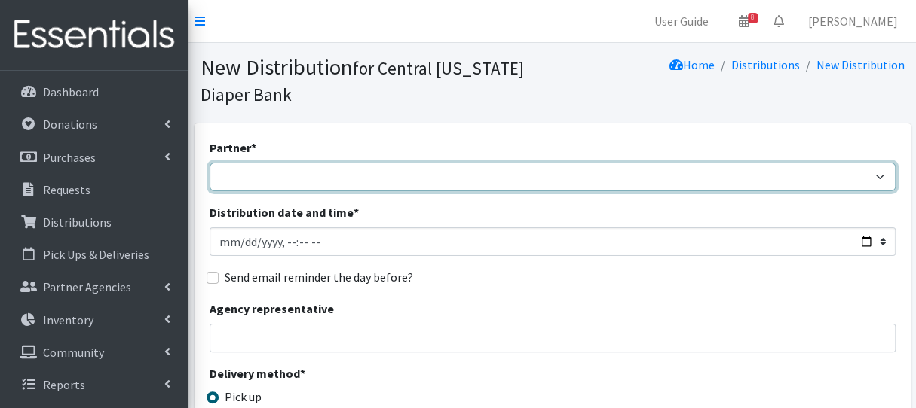
click at [422, 178] on select "All Saints Church Baby Momma Association Bellegrove Missionary Baptist Church F…" at bounding box center [552, 177] width 686 height 29
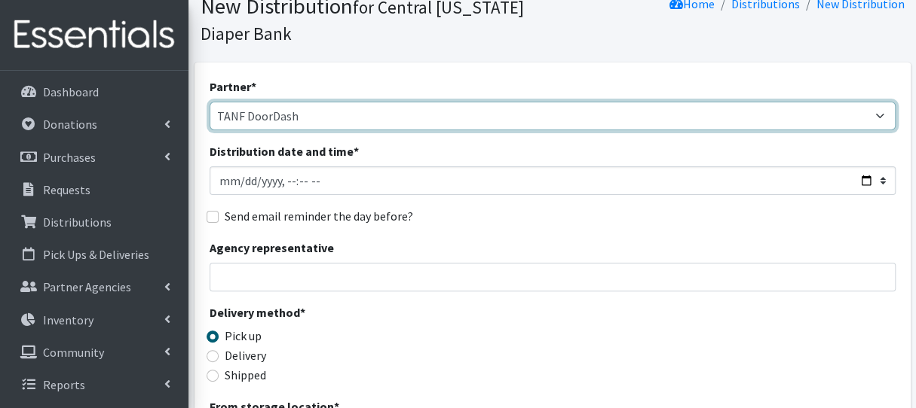
scroll to position [75, 0]
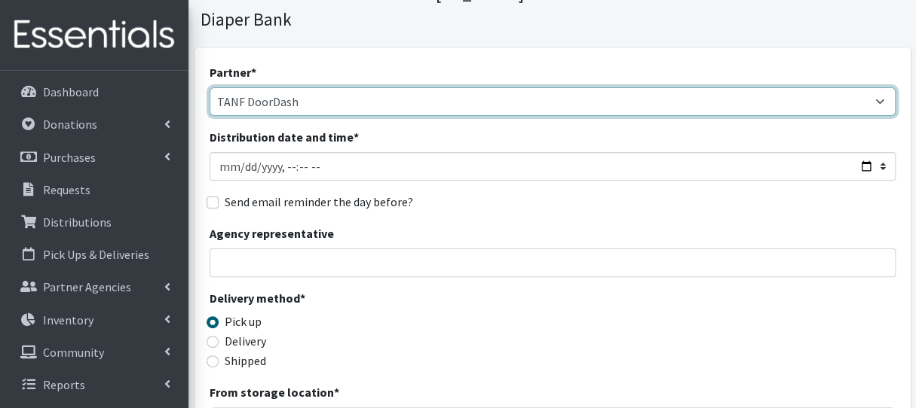
click at [356, 112] on select "All Saints Church Baby Momma Association Bellegrove Missionary Baptist Church F…" at bounding box center [552, 101] width 686 height 29
select select "7141"
click at [209, 87] on select "[DEMOGRAPHIC_DATA] Baby Momma Association [DEMOGRAPHIC_DATA] Food Pantry [GEOGR…" at bounding box center [552, 101] width 686 height 29
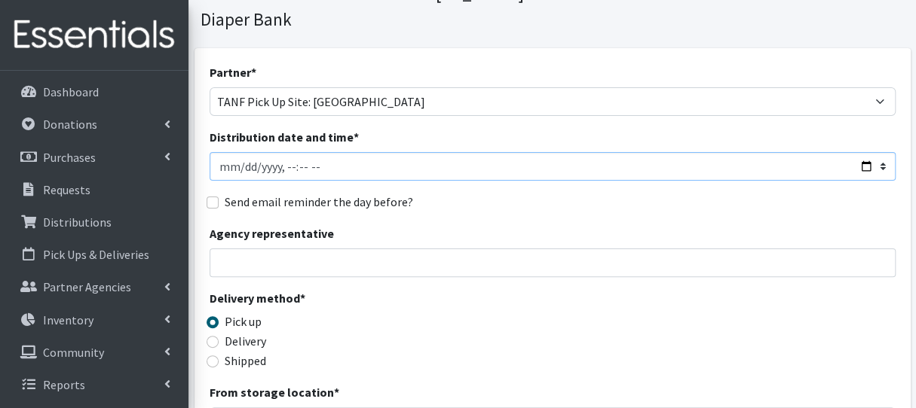
click at [239, 173] on input "Distribution date and time *" at bounding box center [552, 166] width 686 height 29
click at [286, 165] on input "Distribution date and time *" at bounding box center [552, 166] width 686 height 29
type input "2025-08-18T11:00"
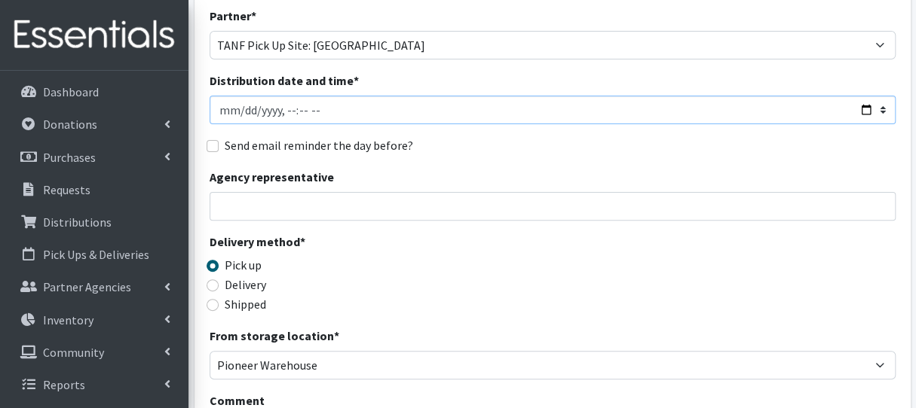
scroll to position [226, 0]
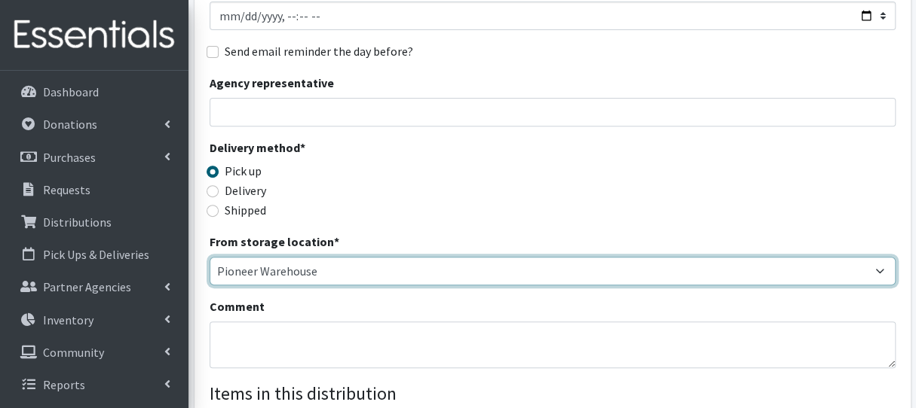
click at [288, 278] on select "Pioneer Warehouse TANF" at bounding box center [552, 271] width 686 height 29
select select "470"
click at [209, 257] on select "Pioneer Warehouse TANF" at bounding box center [552, 271] width 686 height 29
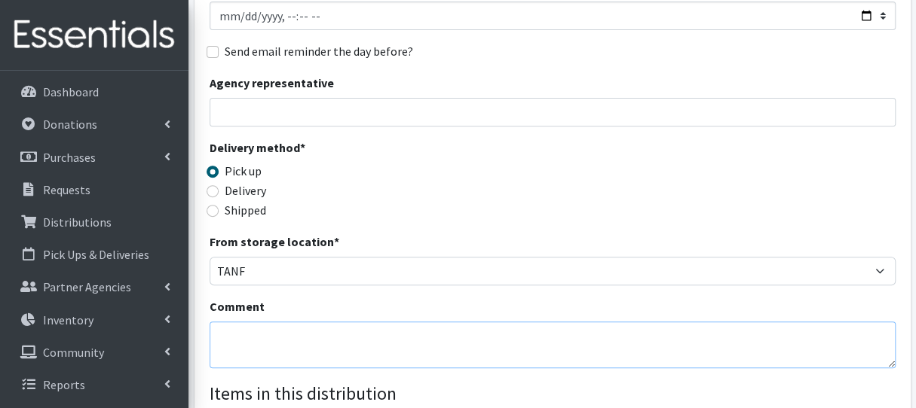
click at [261, 333] on textarea "Comment" at bounding box center [552, 345] width 686 height 47
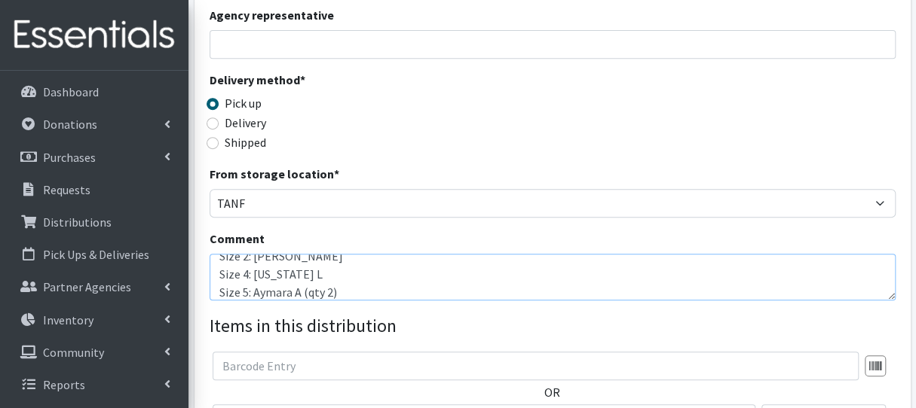
scroll to position [377, 0]
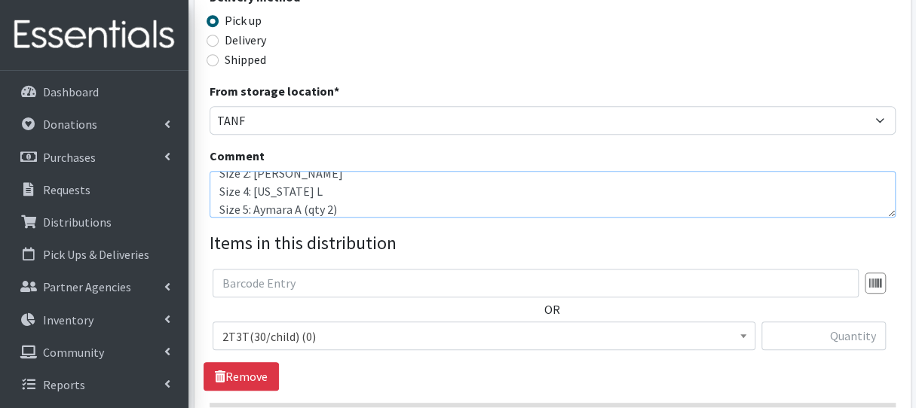
type textarea "Week of 8/18/25 Size 2: Aida R Size 4: Virginia L Size 5: Aymara A (qty 2)"
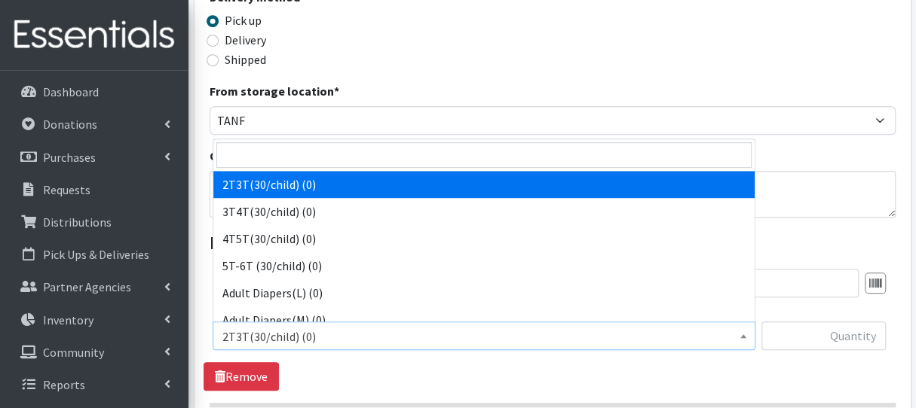
click at [353, 343] on span "2T3T(30/child) (0)" at bounding box center [483, 336] width 523 height 21
click at [329, 157] on input "search" at bounding box center [483, 155] width 535 height 26
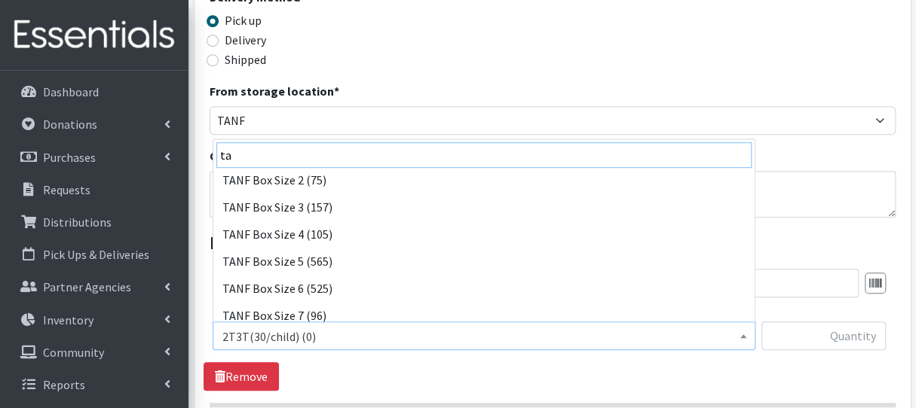
scroll to position [226, 0]
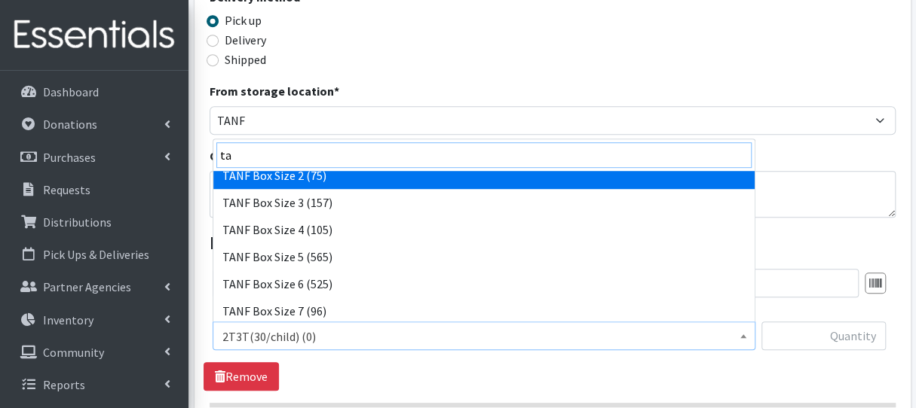
type input "ta"
select select "15521"
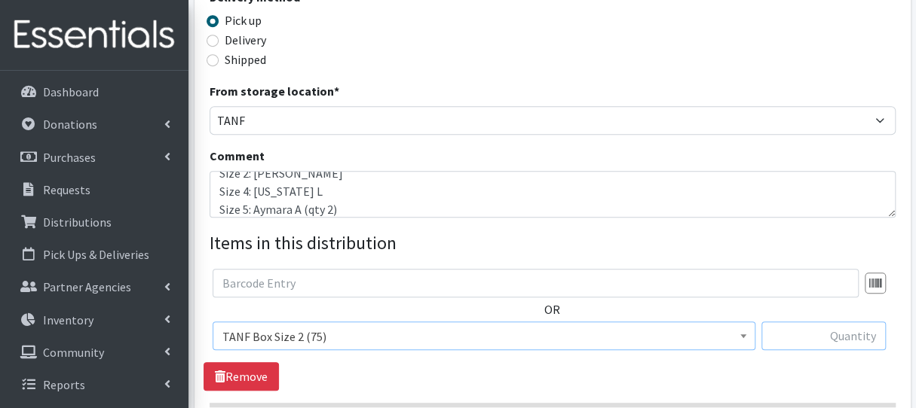
click at [800, 339] on input "text" at bounding box center [823, 336] width 124 height 29
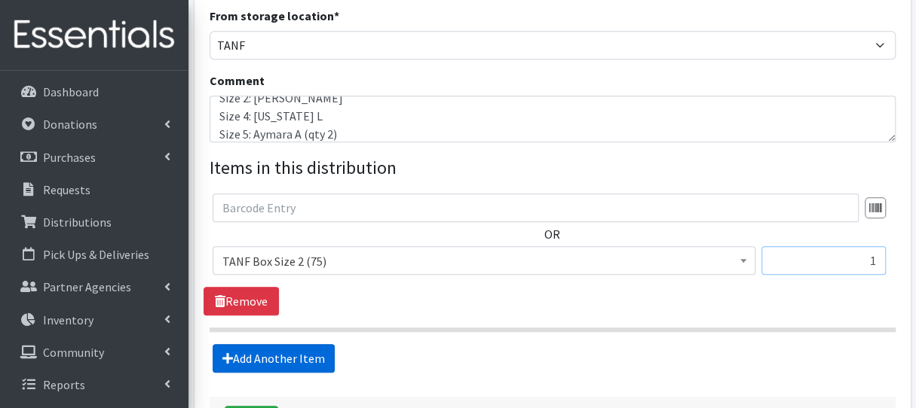
type input "1"
click at [255, 352] on link "Add Another Item" at bounding box center [274, 358] width 122 height 29
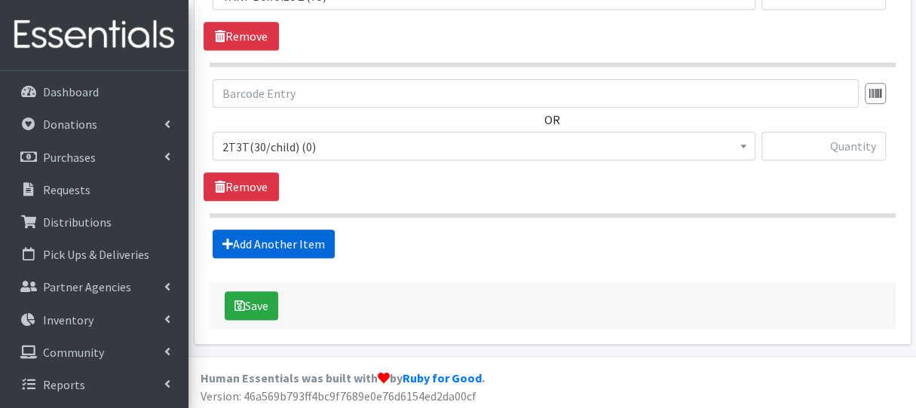
scroll to position [719, 0]
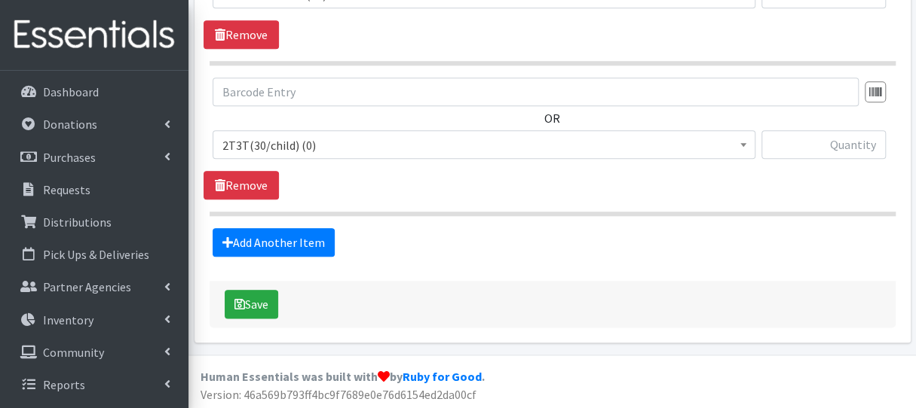
click at [298, 150] on span "2T3T(30/child) (0)" at bounding box center [483, 145] width 523 height 21
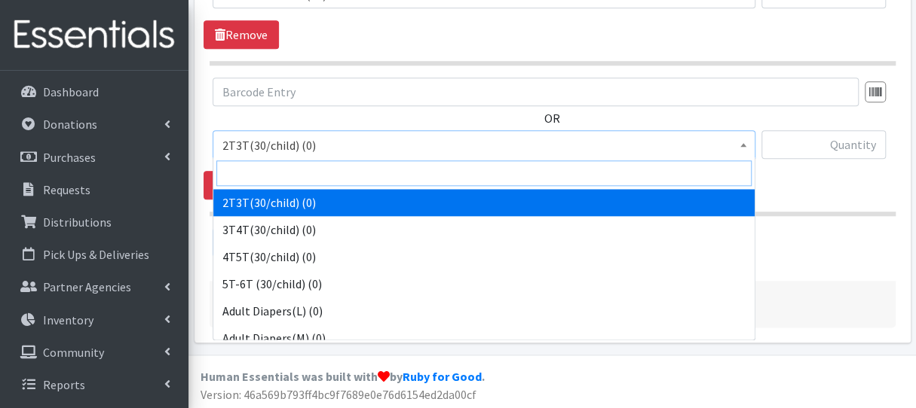
click at [285, 165] on input "search" at bounding box center [483, 174] width 535 height 26
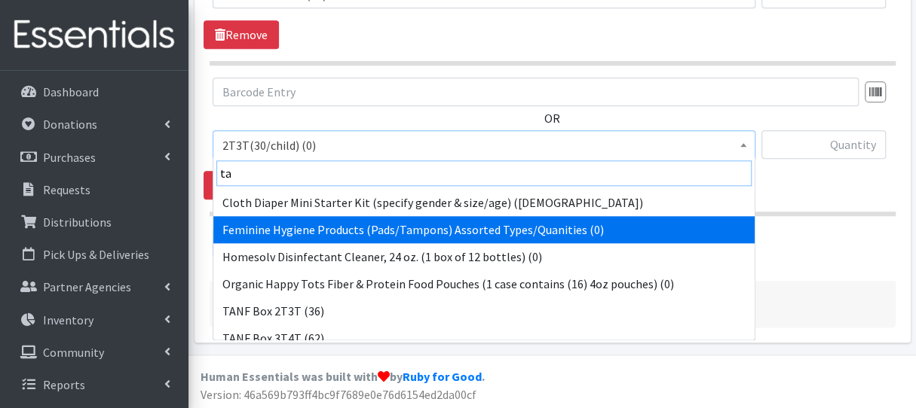
scroll to position [151, 0]
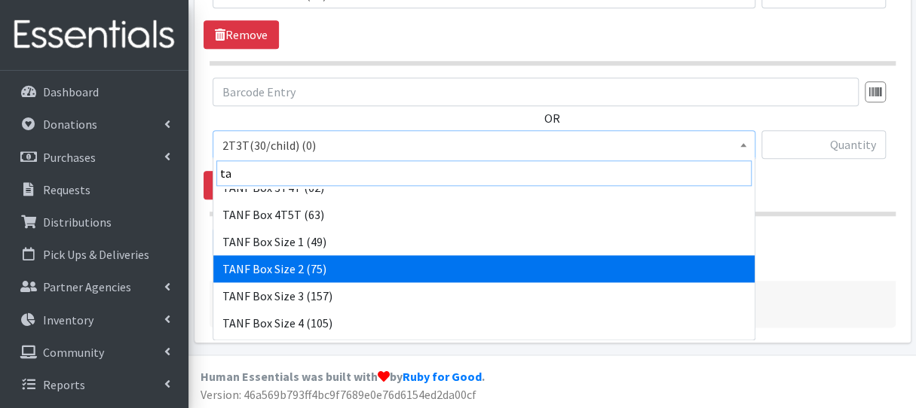
type input "ta"
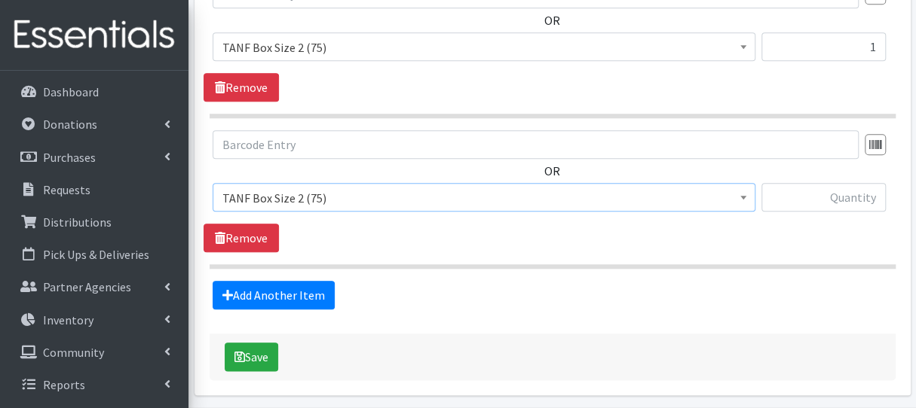
scroll to position [644, 0]
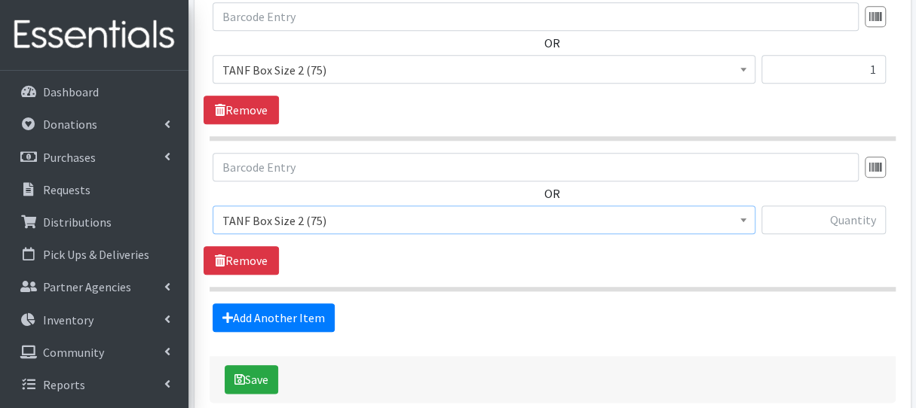
click at [375, 222] on span "TANF Box Size 2 (75)" at bounding box center [483, 220] width 523 height 21
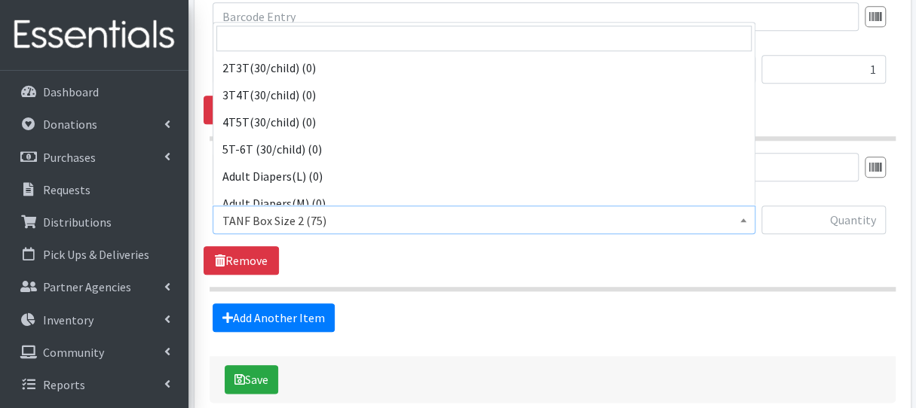
scroll to position [1085, 0]
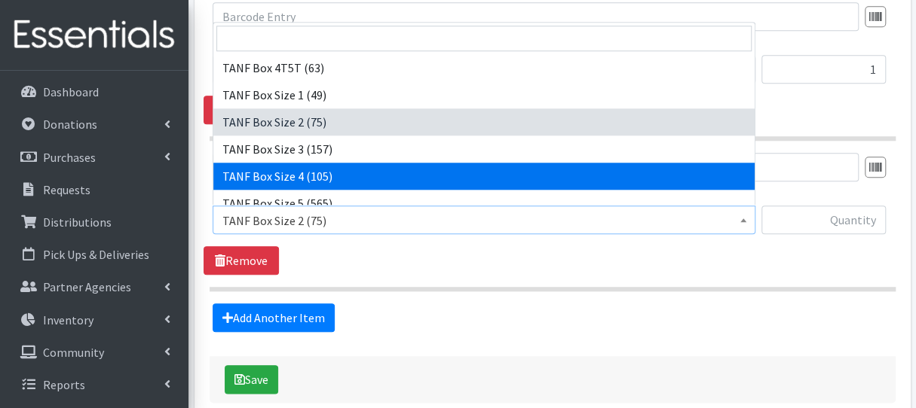
select select "15524"
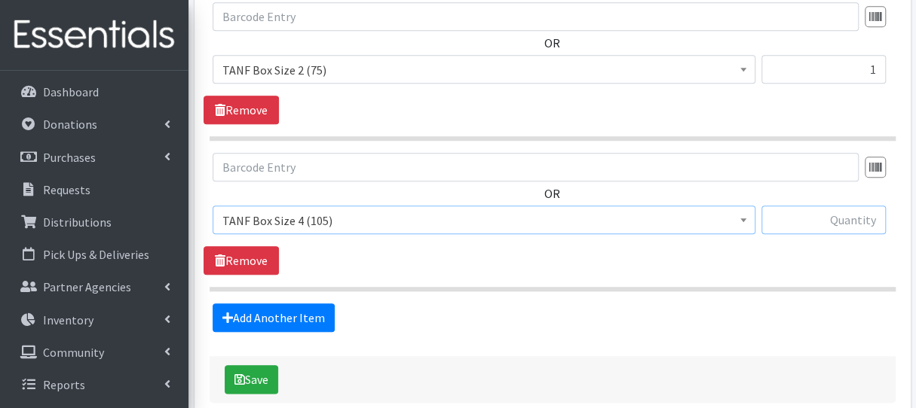
click at [812, 218] on input "text" at bounding box center [823, 220] width 124 height 29
type input "1"
click at [244, 316] on link "Add Another Item" at bounding box center [274, 318] width 122 height 29
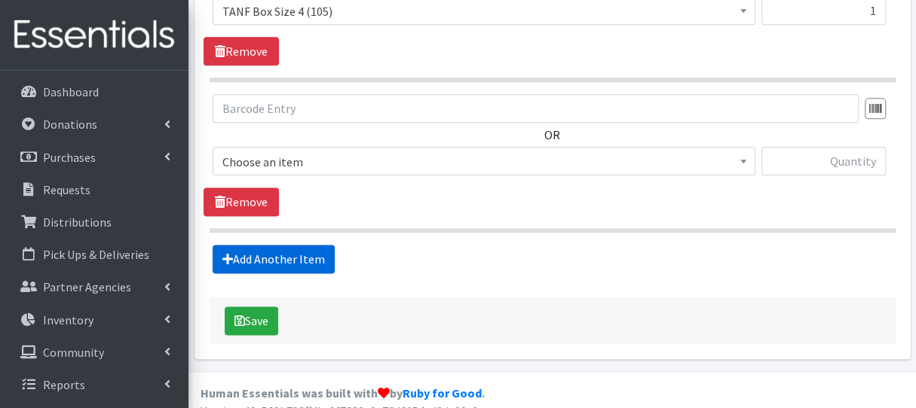
scroll to position [869, 0]
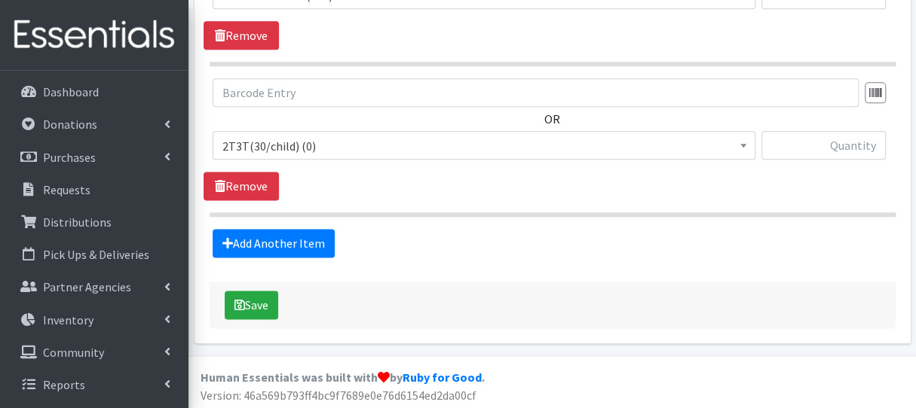
click at [282, 150] on span "2T3T(30/child) (0)" at bounding box center [483, 146] width 523 height 21
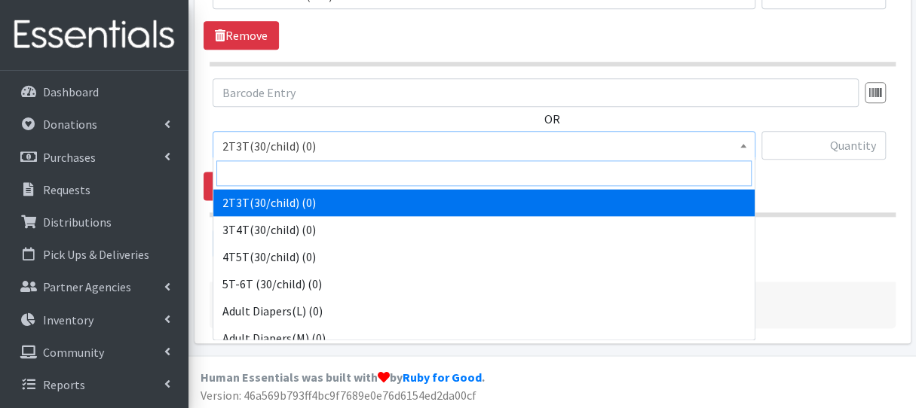
click at [286, 173] on input "search" at bounding box center [483, 174] width 535 height 26
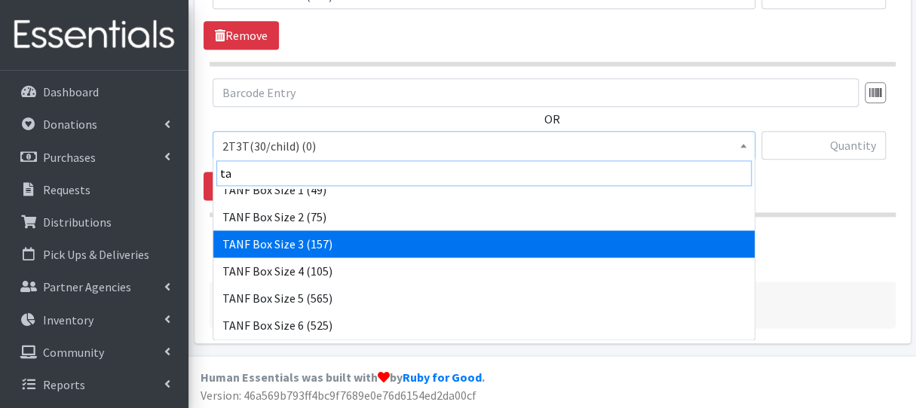
scroll to position [226, 0]
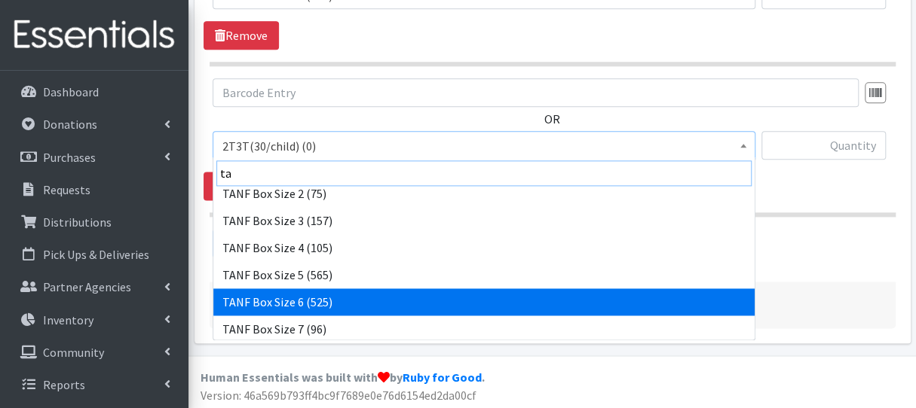
type input "ta"
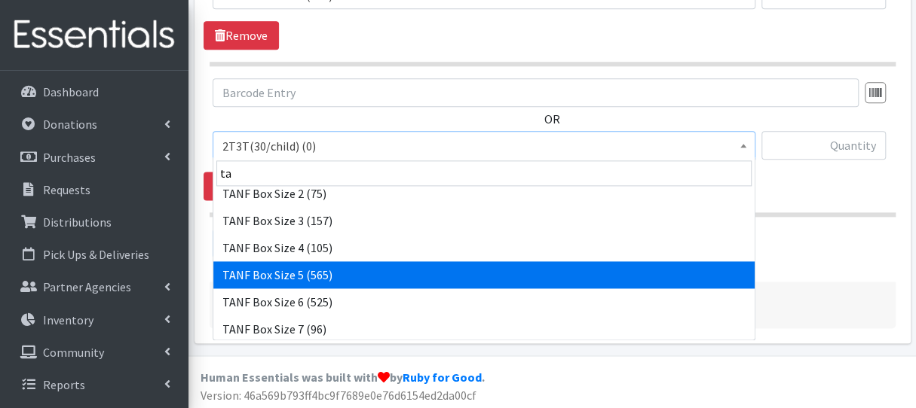
select select "15525"
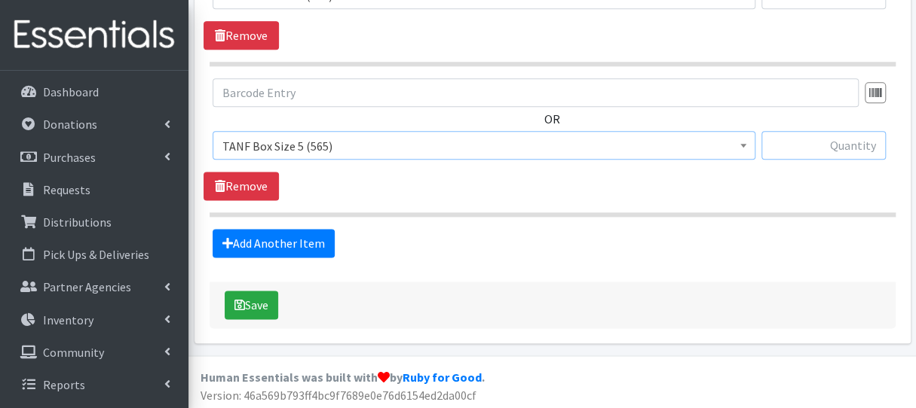
click at [792, 151] on input "text" at bounding box center [823, 145] width 124 height 29
type input "2"
click at [260, 302] on button "Save" at bounding box center [252, 305] width 54 height 29
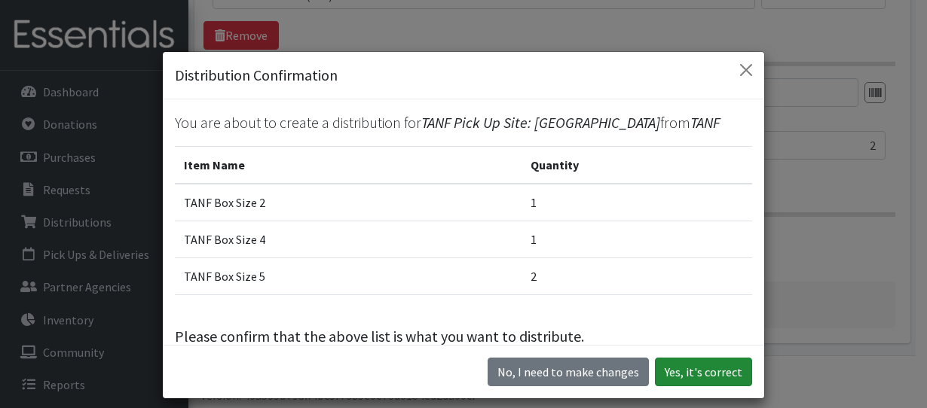
click at [687, 382] on button "Yes, it's correct" at bounding box center [703, 372] width 97 height 29
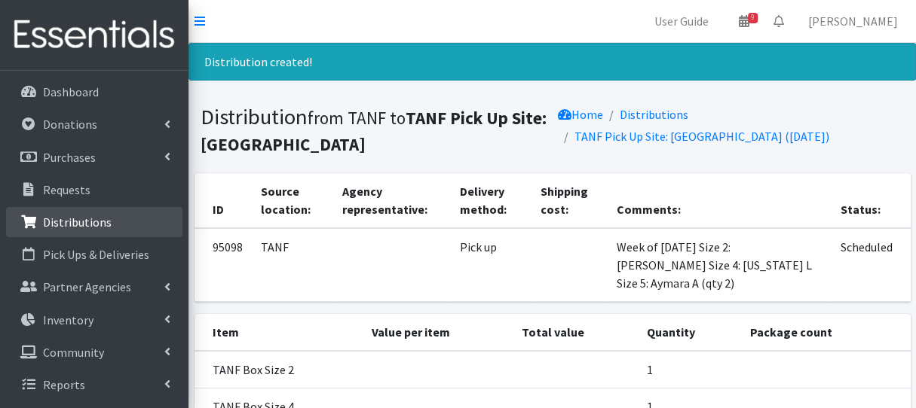
drag, startPoint x: 101, startPoint y: 227, endPoint x: 140, endPoint y: 234, distance: 39.9
click at [101, 227] on p "Distributions" at bounding box center [77, 222] width 69 height 15
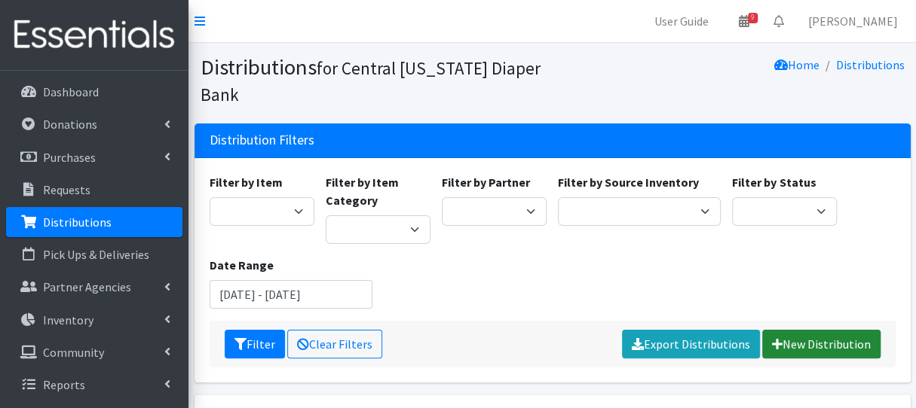
click at [823, 342] on link "New Distribution" at bounding box center [821, 344] width 118 height 29
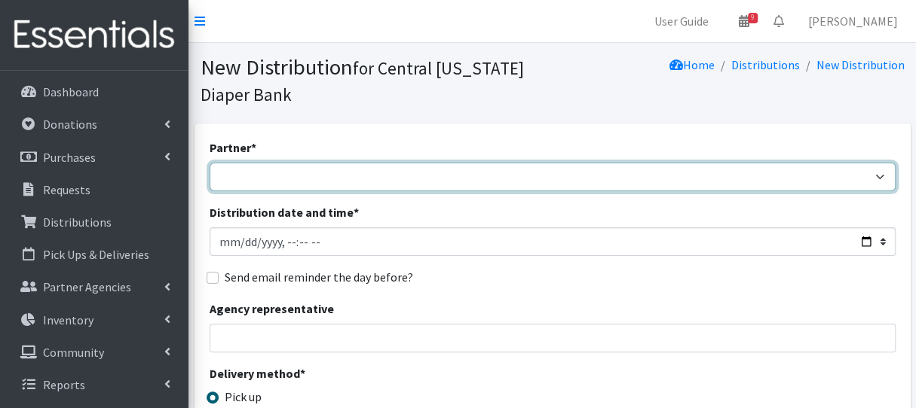
drag, startPoint x: 345, startPoint y: 179, endPoint x: 344, endPoint y: 164, distance: 15.8
click at [344, 167] on select "[DEMOGRAPHIC_DATA] Baby Momma Association [DEMOGRAPHIC_DATA] Food Pantry [GEOGR…" at bounding box center [552, 177] width 686 height 29
click at [299, 181] on select "[DEMOGRAPHIC_DATA] Baby Momma Association [DEMOGRAPHIC_DATA] Food Pantry [GEOGR…" at bounding box center [552, 177] width 686 height 29
click at [289, 175] on select "[DEMOGRAPHIC_DATA] Baby Momma Association [DEMOGRAPHIC_DATA] Food Pantry [GEOGR…" at bounding box center [552, 177] width 686 height 29
click at [209, 163] on select "[DEMOGRAPHIC_DATA] Baby Momma Association [DEMOGRAPHIC_DATA] Food Pantry [GEOGR…" at bounding box center [552, 177] width 686 height 29
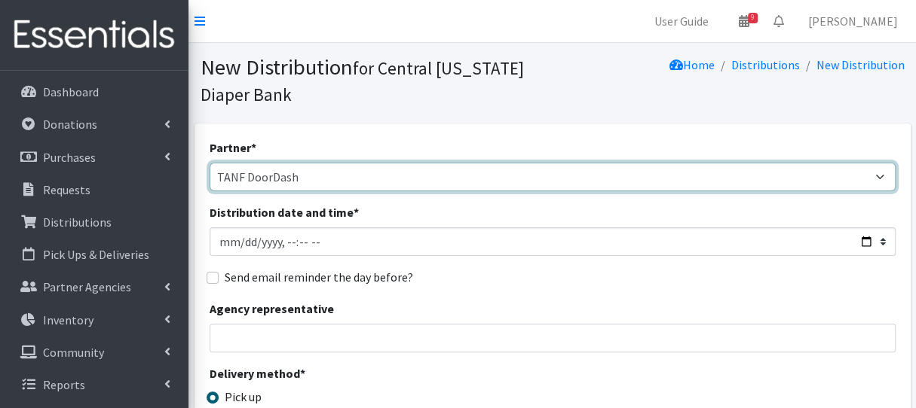
click at [329, 176] on select "[DEMOGRAPHIC_DATA] Baby Momma Association [DEMOGRAPHIC_DATA] Food Pantry [GEOGR…" at bounding box center [552, 177] width 686 height 29
select select "292"
click at [209, 163] on select "[DEMOGRAPHIC_DATA] Baby Momma Association [DEMOGRAPHIC_DATA] Food Pantry [GEOGR…" at bounding box center [552, 177] width 686 height 29
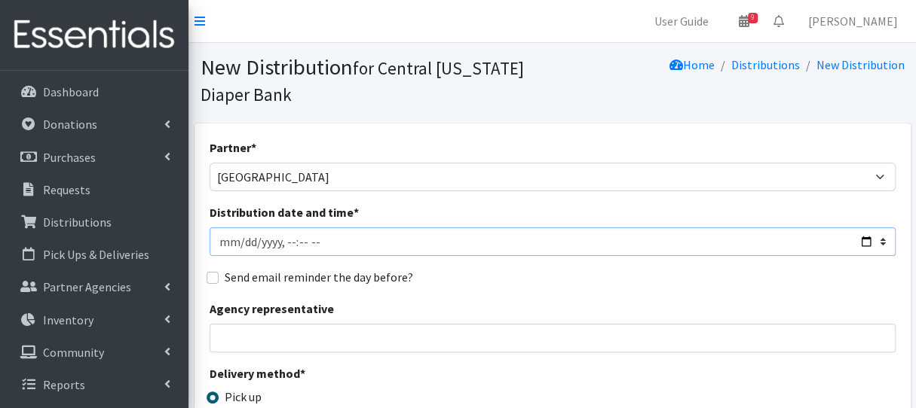
click at [283, 241] on input "Distribution date and time *" at bounding box center [552, 242] width 686 height 29
type input "[DATE]T11:00"
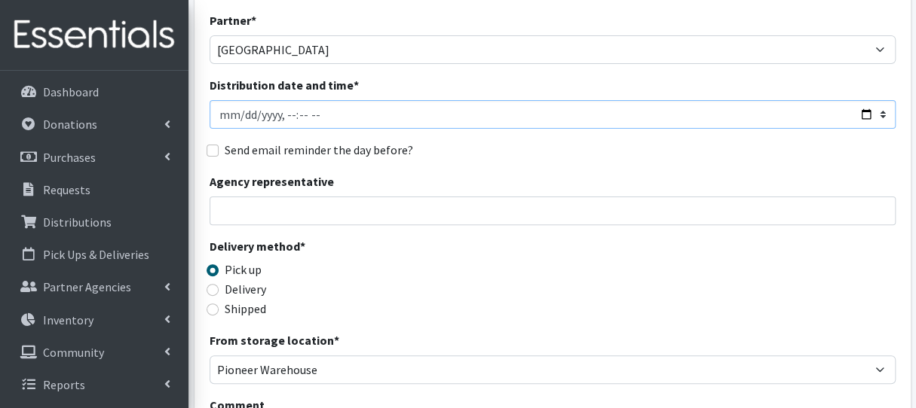
scroll to position [151, 0]
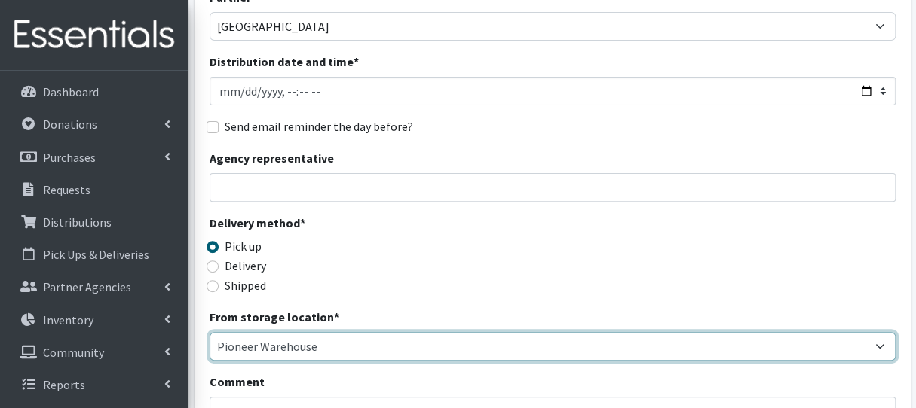
click at [273, 348] on select "Pioneer Warehouse TANF" at bounding box center [552, 346] width 686 height 29
select select "470"
click at [209, 332] on select "Pioneer Warehouse TANF" at bounding box center [552, 346] width 686 height 29
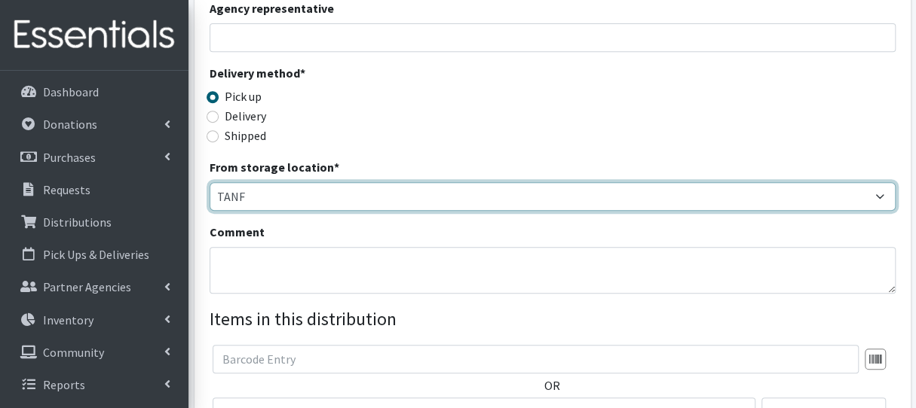
scroll to position [301, 0]
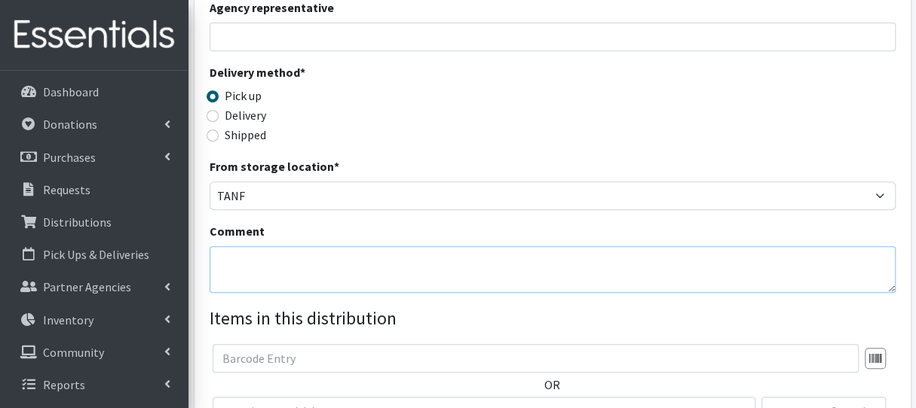
click at [299, 277] on textarea "Comment" at bounding box center [552, 269] width 686 height 47
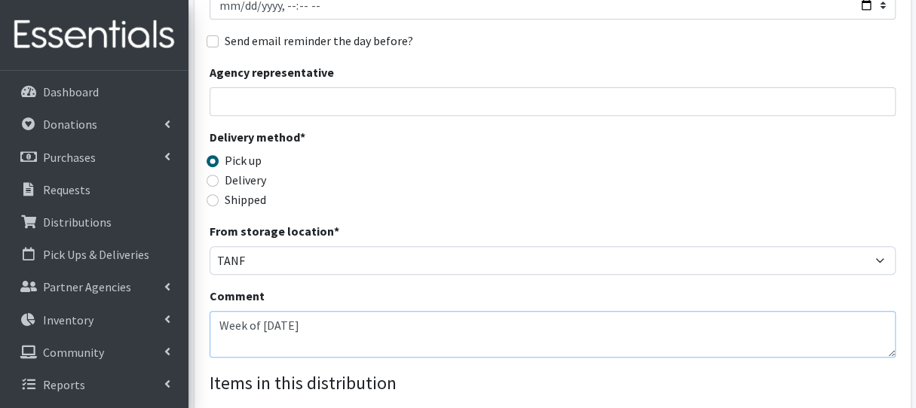
scroll to position [452, 0]
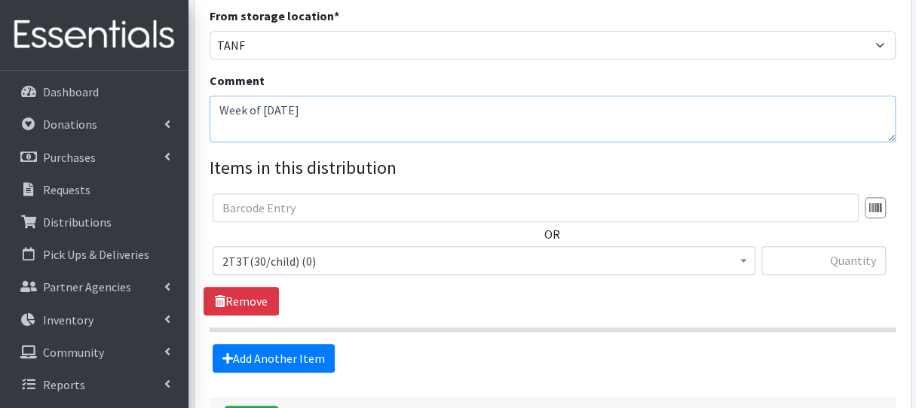
type textarea "Week of [DATE]"
click at [295, 263] on span "2T3T(30/child) (0)" at bounding box center [483, 261] width 523 height 21
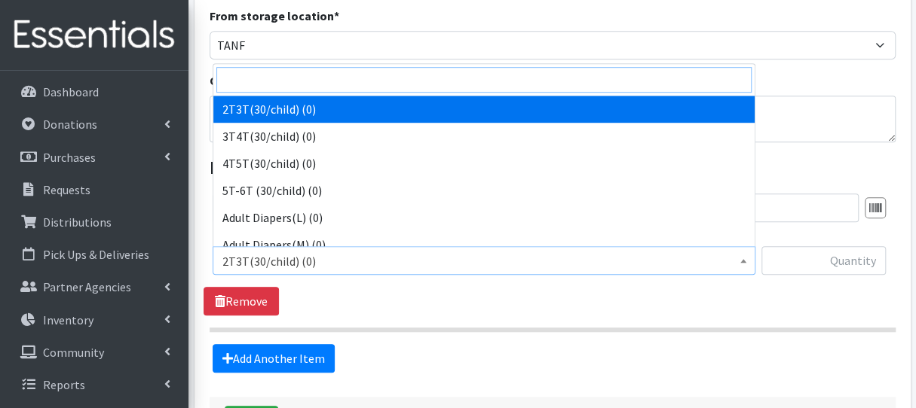
click at [280, 88] on input "search" at bounding box center [483, 80] width 535 height 26
click at [280, 86] on input "search" at bounding box center [483, 80] width 535 height 26
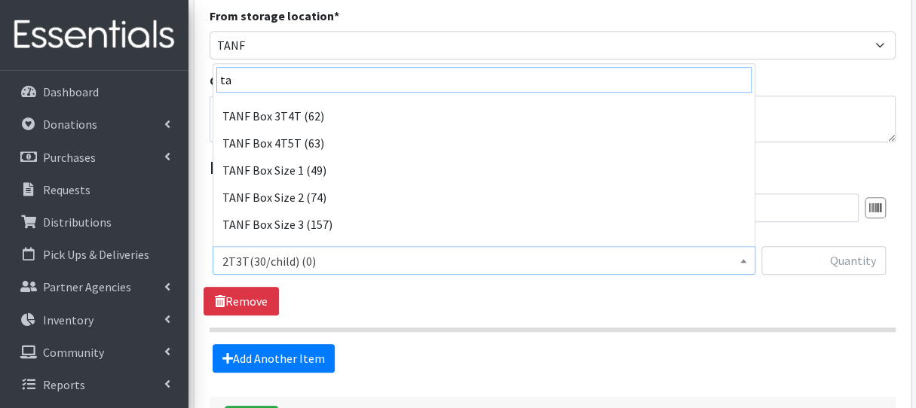
scroll to position [151, 0]
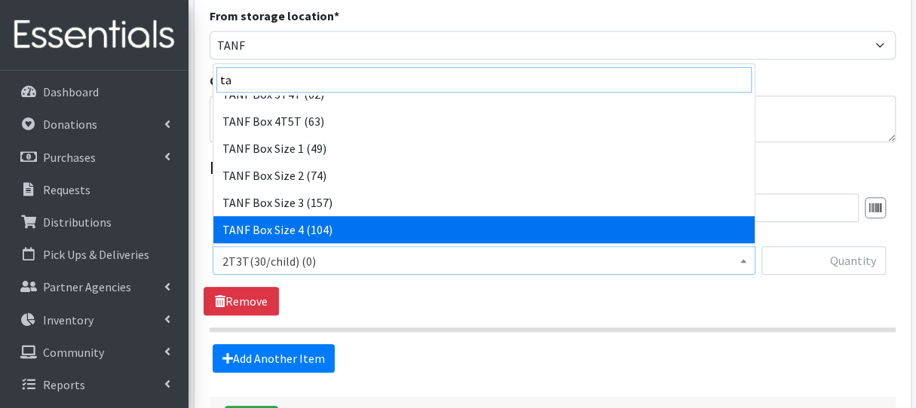
type input "ta"
select select "15524"
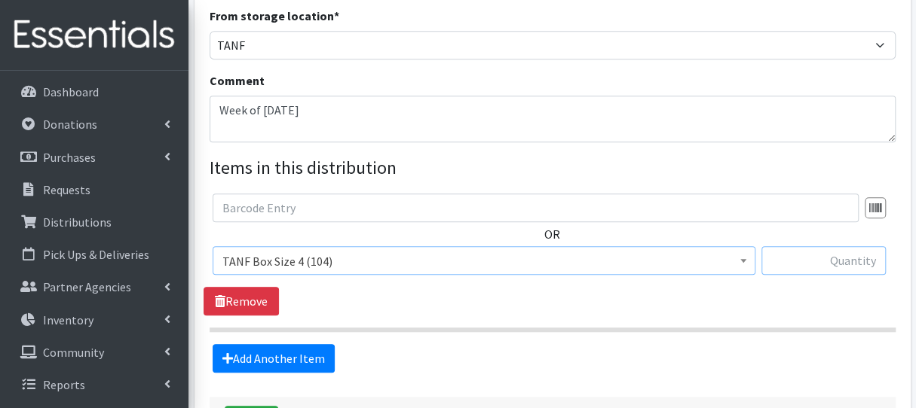
click at [843, 265] on input "text" at bounding box center [823, 260] width 124 height 29
type input "1"
click at [294, 352] on link "Add Another Item" at bounding box center [274, 358] width 122 height 29
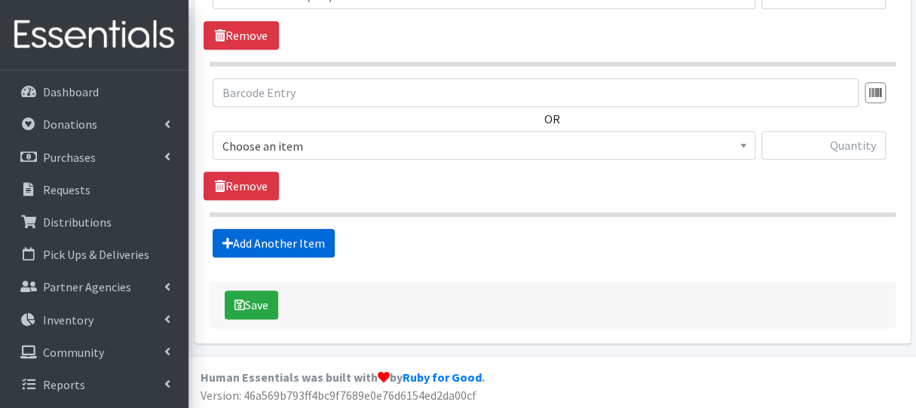
scroll to position [719, 0]
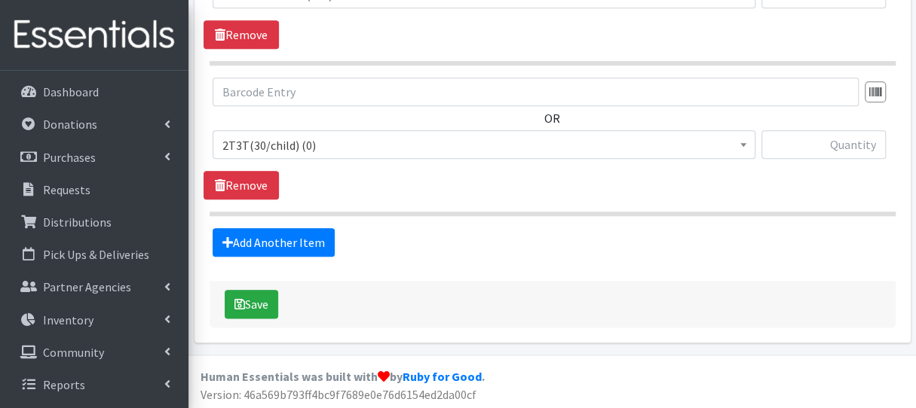
click at [283, 145] on span "2T3T(30/child) (0)" at bounding box center [483, 145] width 523 height 21
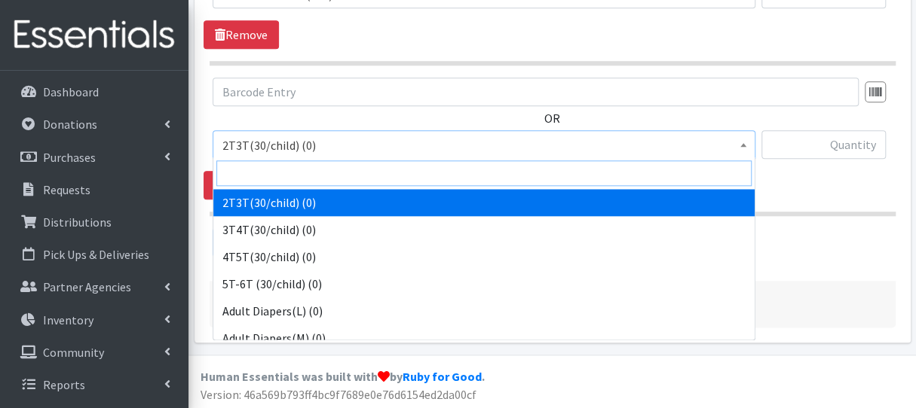
click at [277, 179] on input "search" at bounding box center [483, 174] width 535 height 26
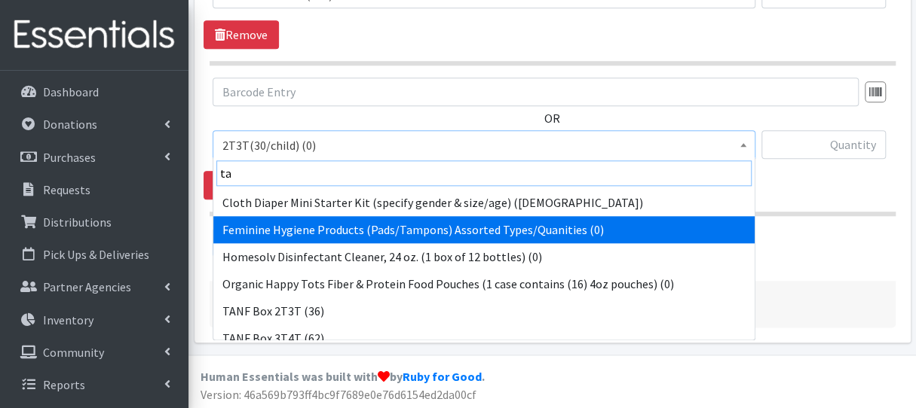
scroll to position [151, 0]
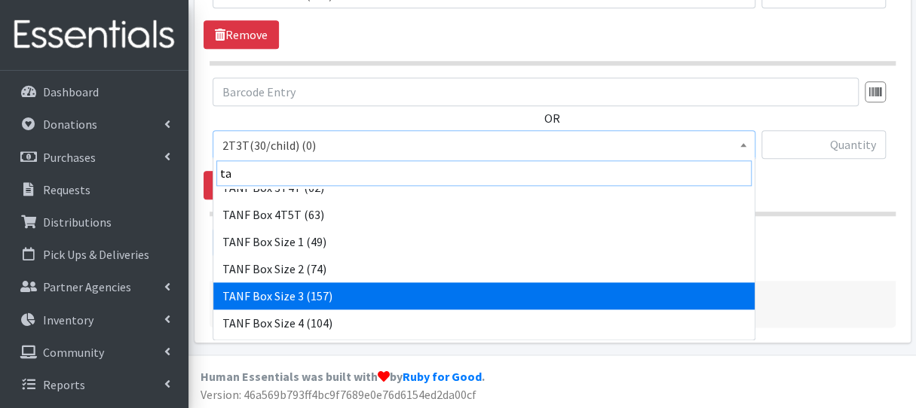
type input "ta"
select select "15523"
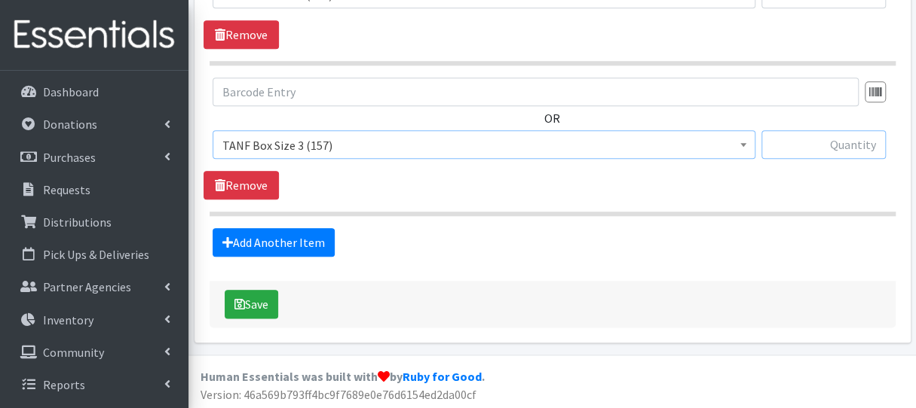
click at [799, 154] on input "text" at bounding box center [823, 144] width 124 height 29
type input "1"
click at [264, 306] on button "Save" at bounding box center [252, 304] width 54 height 29
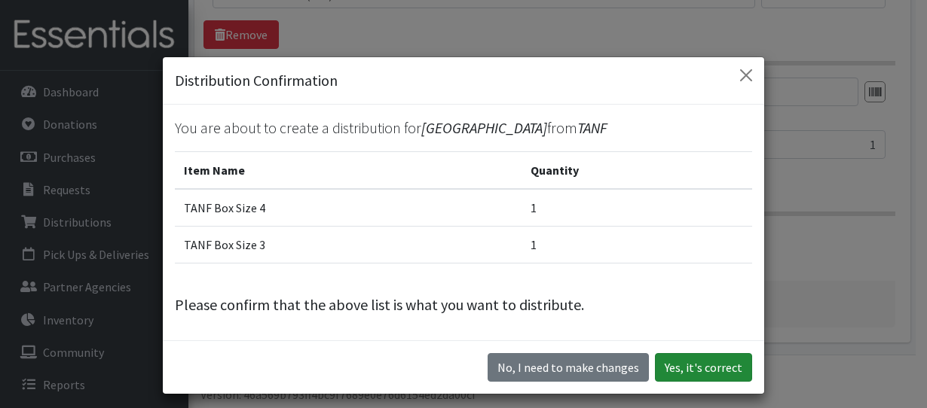
click at [668, 368] on button "Yes, it's correct" at bounding box center [703, 367] width 97 height 29
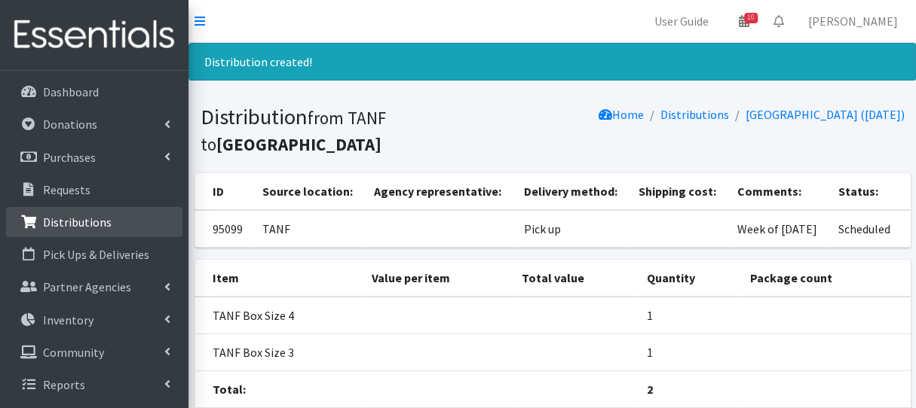
click at [83, 224] on p "Distributions" at bounding box center [77, 222] width 69 height 15
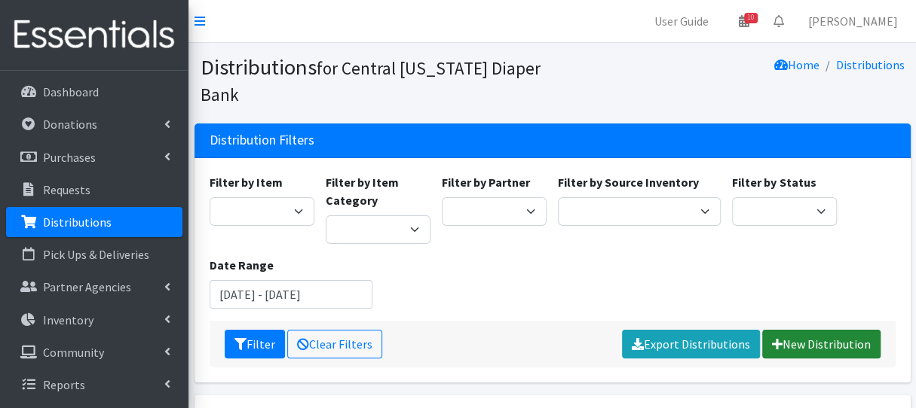
click at [806, 342] on link "New Distribution" at bounding box center [821, 344] width 118 height 29
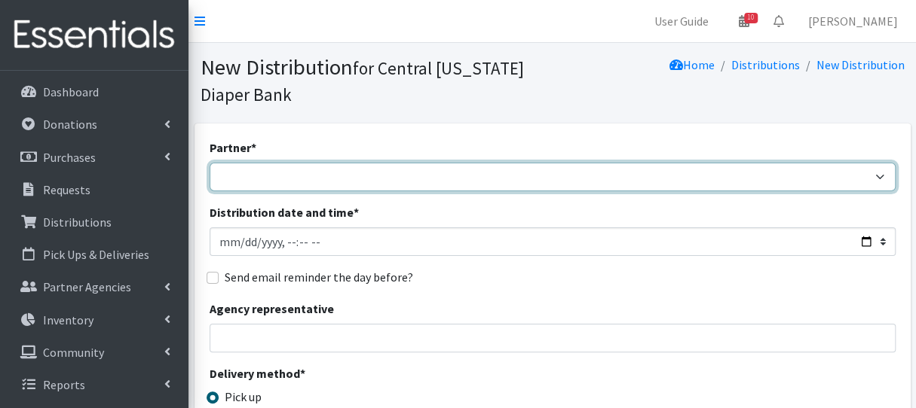
click at [346, 177] on select "[DEMOGRAPHIC_DATA] Baby Momma Association [DEMOGRAPHIC_DATA] Food Pantry [GEOGR…" at bounding box center [552, 177] width 686 height 29
select select "7140"
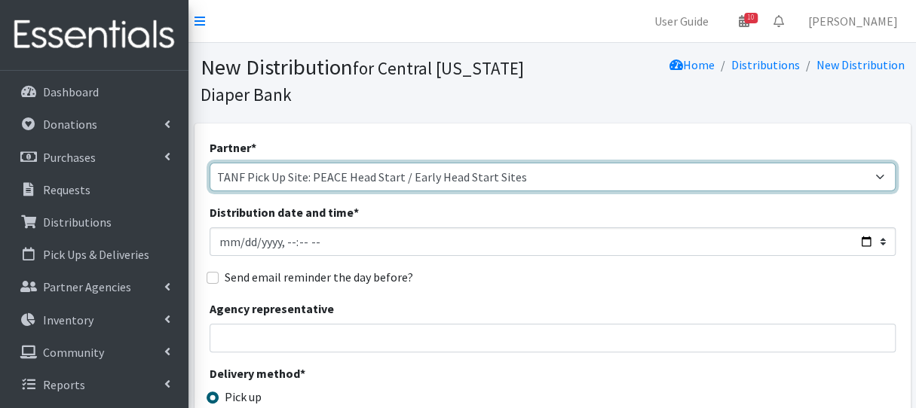
click at [209, 163] on select "[DEMOGRAPHIC_DATA] Baby Momma Association [DEMOGRAPHIC_DATA] Food Pantry [GEOGR…" at bounding box center [552, 177] width 686 height 29
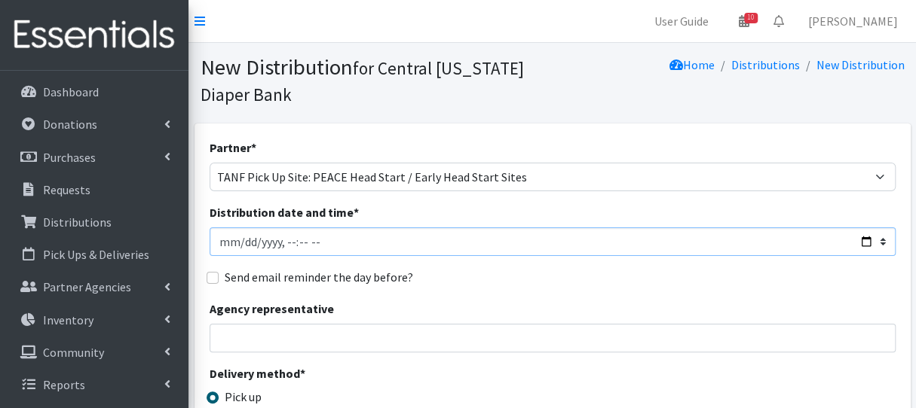
click at [285, 237] on input "Distribution date and time *" at bounding box center [552, 242] width 686 height 29
type input "[DATE]T11:00"
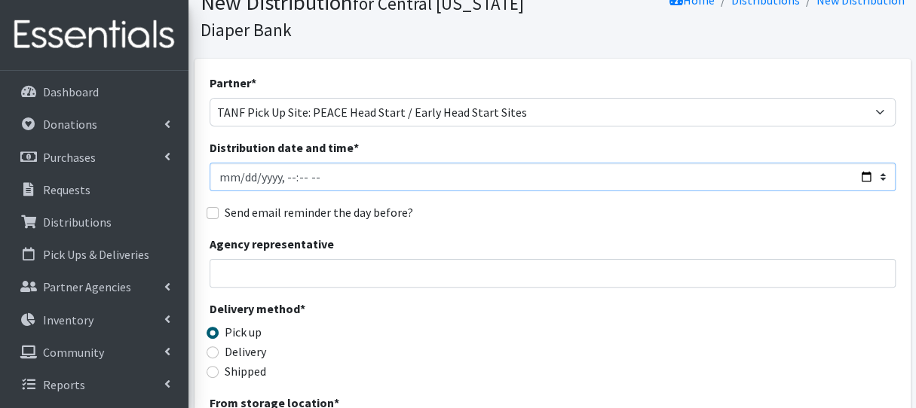
scroll to position [151, 0]
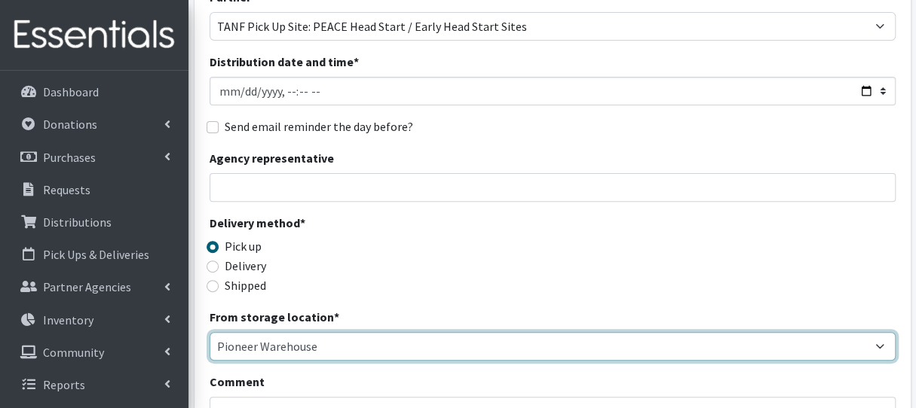
click at [326, 354] on select "Pioneer Warehouse TANF" at bounding box center [552, 346] width 686 height 29
select select "470"
click at [209, 332] on select "Pioneer Warehouse TANF" at bounding box center [552, 346] width 686 height 29
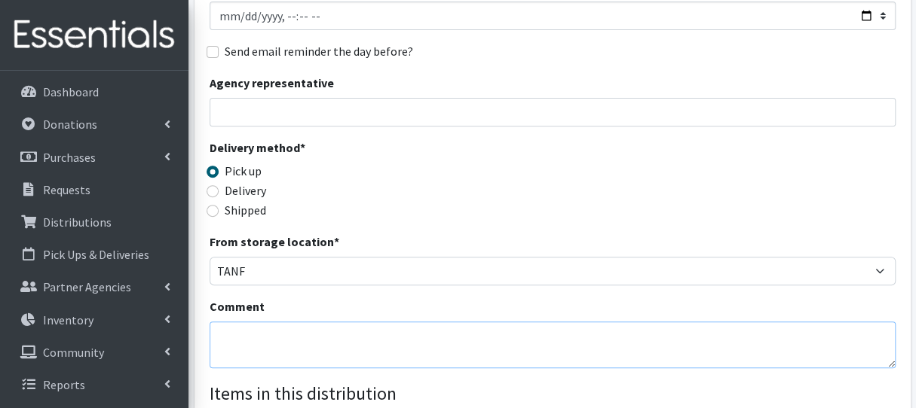
click at [302, 347] on textarea "Comment" at bounding box center [552, 345] width 686 height 47
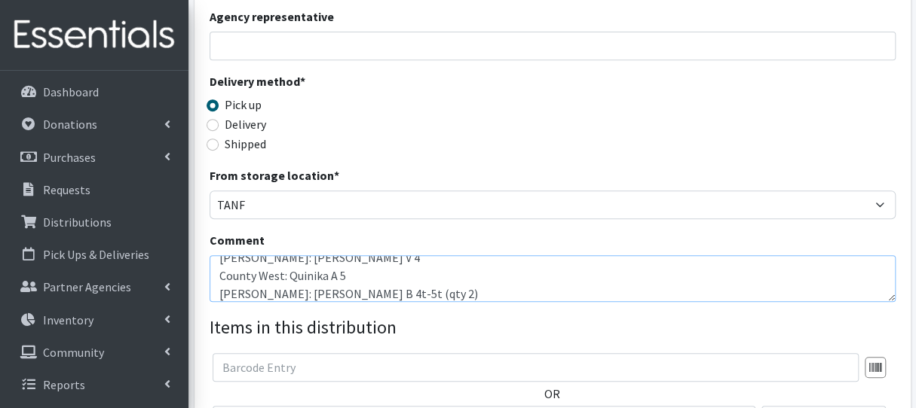
scroll to position [377, 0]
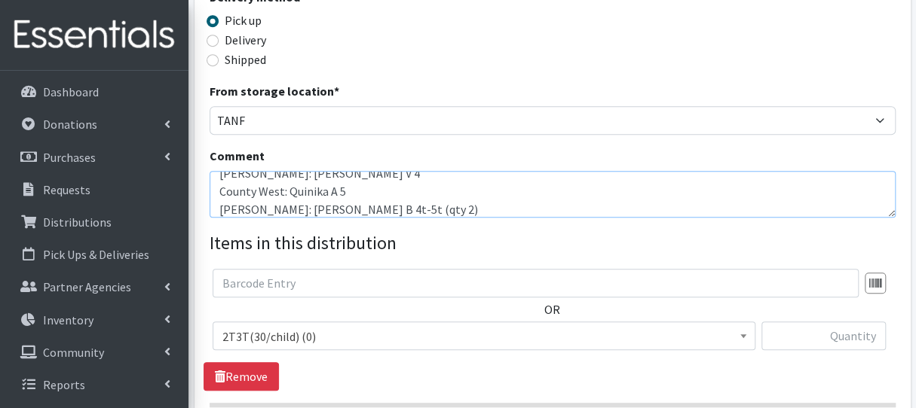
type textarea "Week of [DATE] [PERSON_NAME]: [PERSON_NAME] V 4 County West: Quinika A 5 [PERSO…"
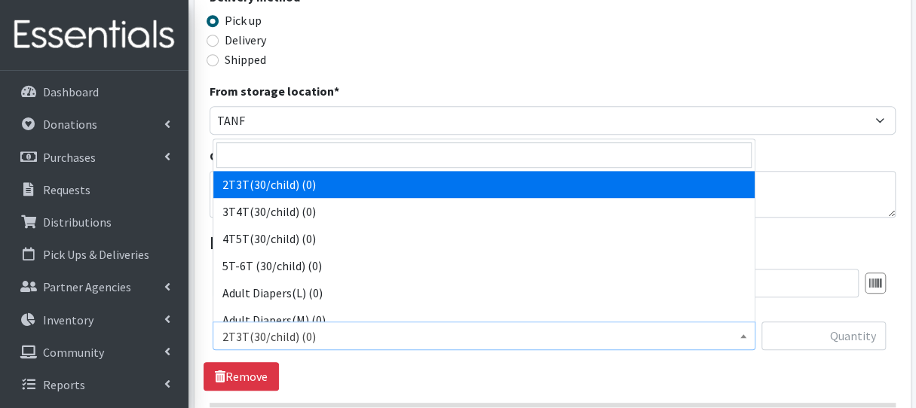
click at [329, 339] on span "2T3T(30/child) (0)" at bounding box center [483, 336] width 523 height 21
click at [313, 148] on input "search" at bounding box center [483, 155] width 535 height 26
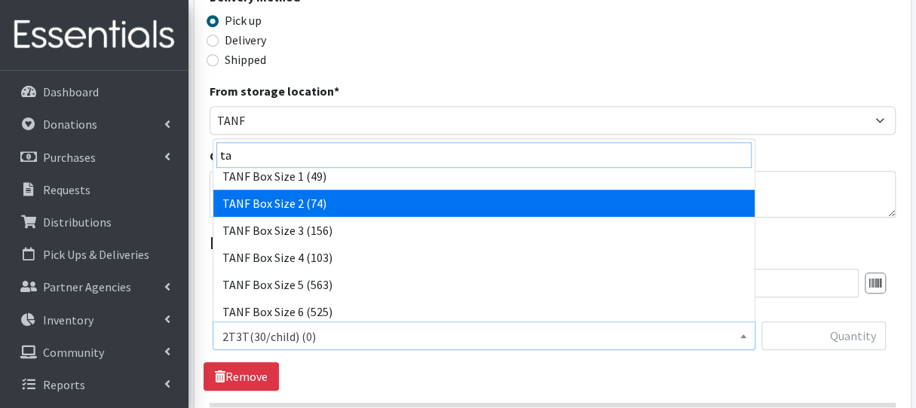
scroll to position [226, 0]
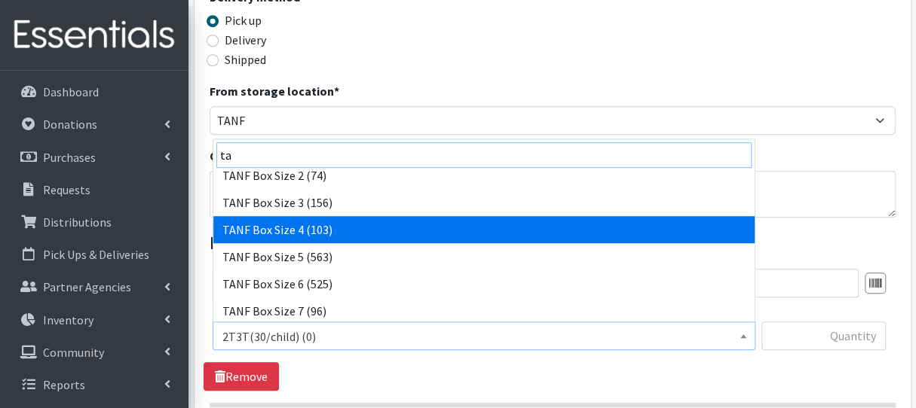
type input "ta"
select select "15524"
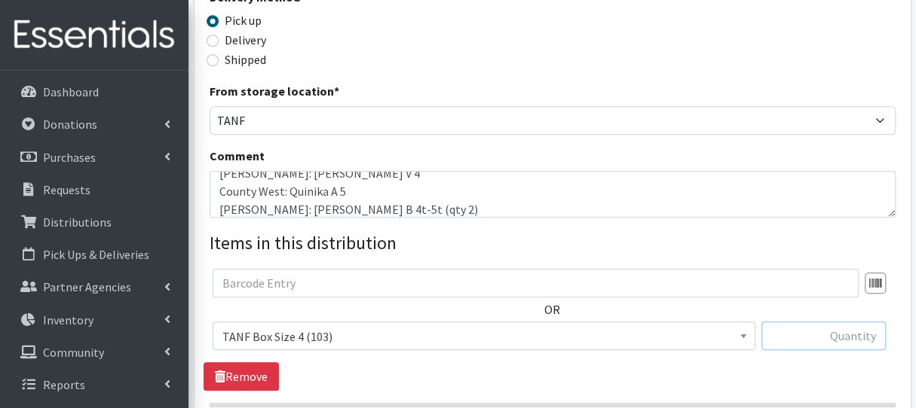
click at [796, 332] on input "text" at bounding box center [823, 336] width 124 height 29
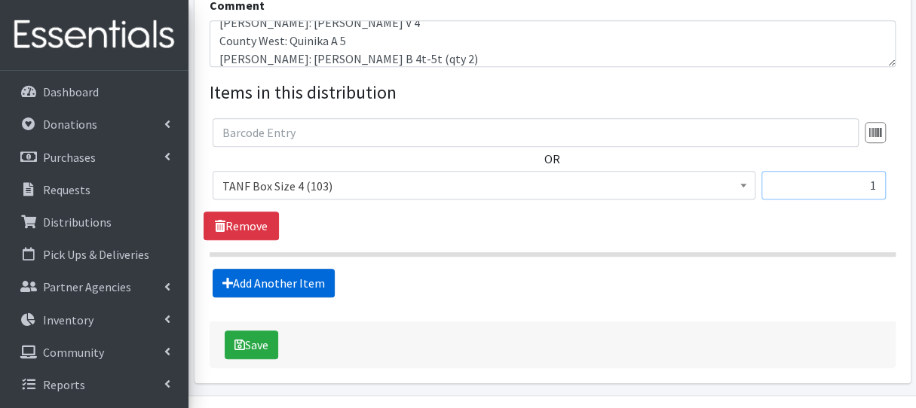
type input "1"
click at [291, 286] on link "Add Another Item" at bounding box center [274, 283] width 122 height 29
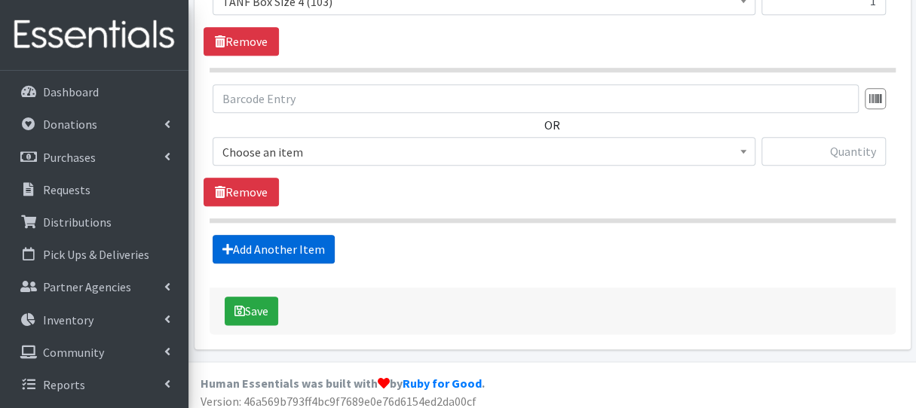
scroll to position [719, 0]
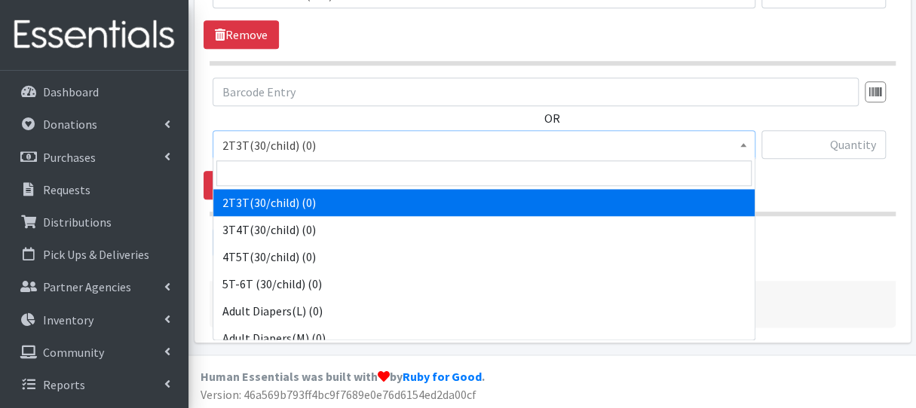
click at [298, 135] on span "2T3T(30/child) (0)" at bounding box center [483, 145] width 523 height 21
click at [300, 181] on input "search" at bounding box center [483, 174] width 535 height 26
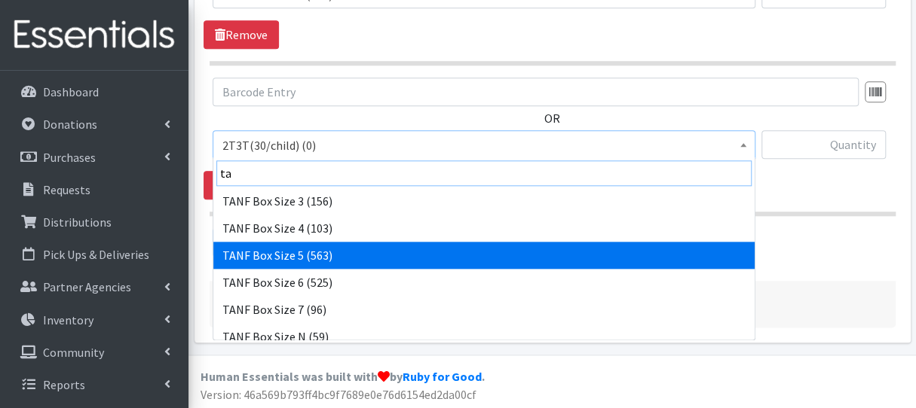
scroll to position [256, 0]
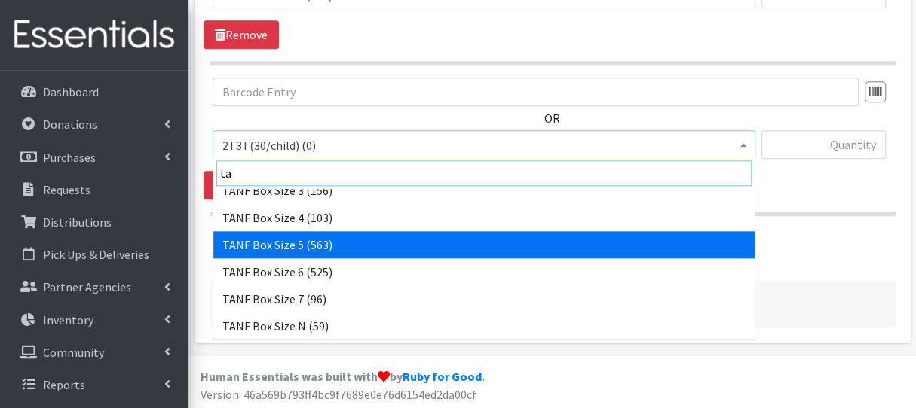
type input "ta"
select select "15525"
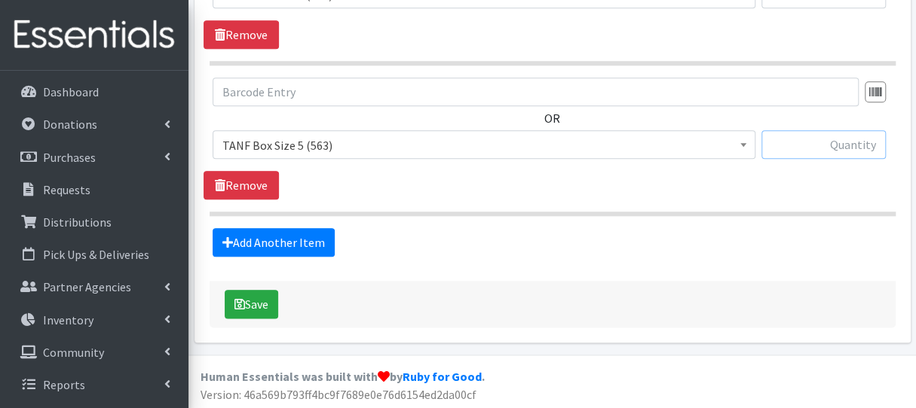
click at [814, 148] on input "text" at bounding box center [823, 144] width 124 height 29
type input "1"
click at [307, 241] on link "Add Another Item" at bounding box center [274, 242] width 122 height 29
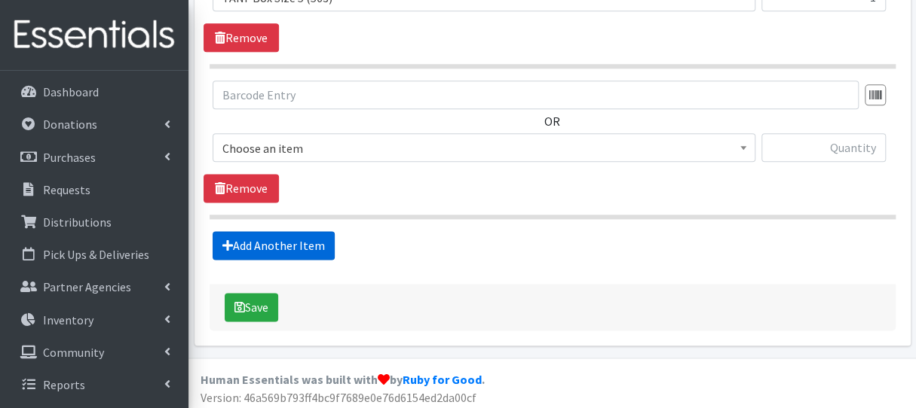
scroll to position [869, 0]
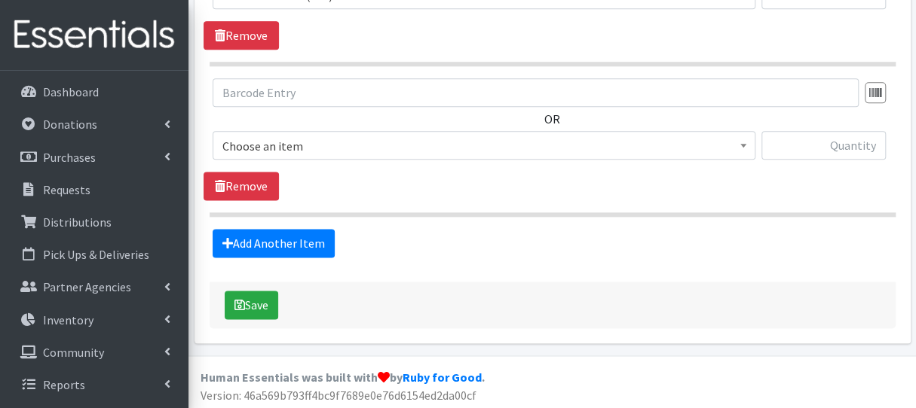
click at [329, 145] on span "Choose an item" at bounding box center [483, 146] width 523 height 21
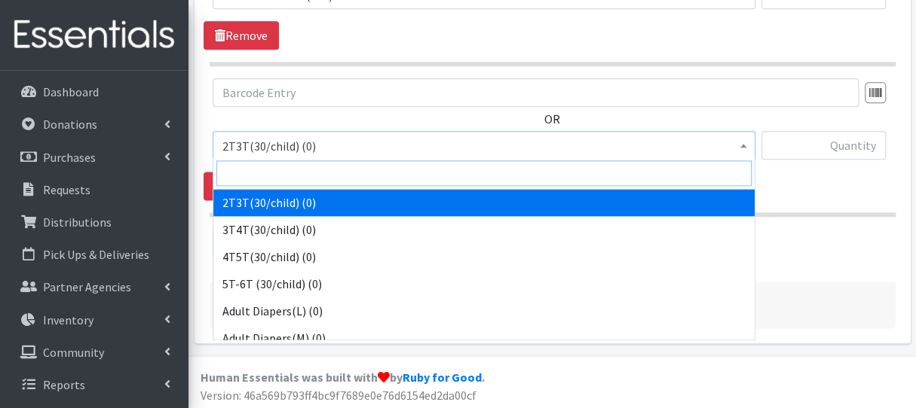
click at [343, 176] on input "search" at bounding box center [483, 174] width 535 height 26
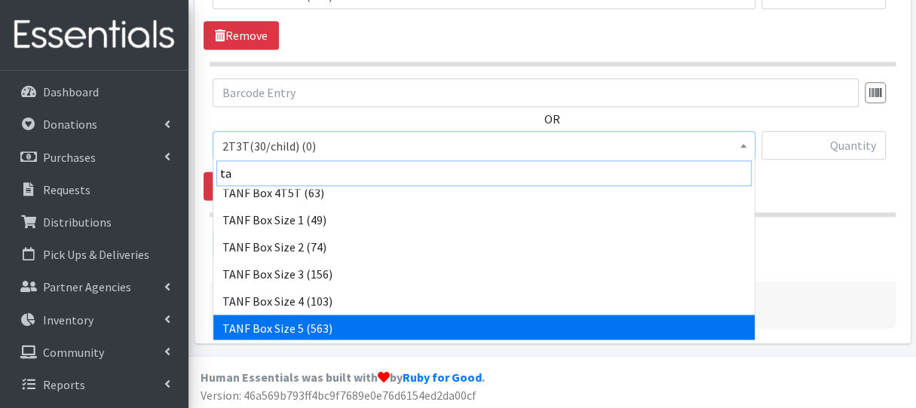
scroll to position [106, 0]
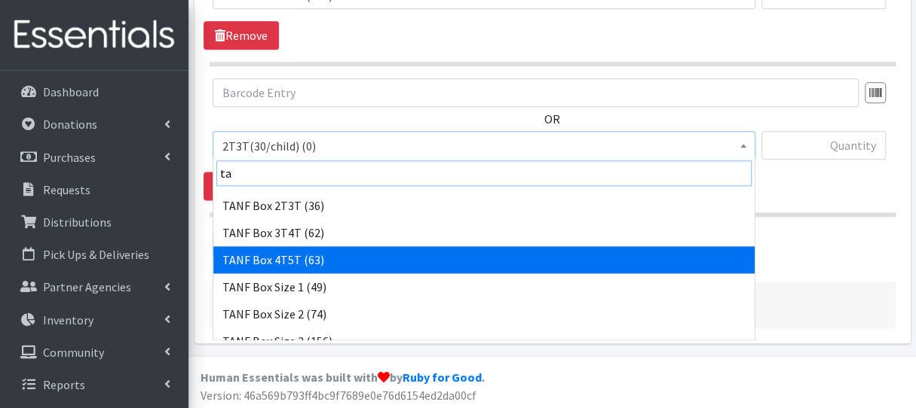
type input "ta"
select select "15531"
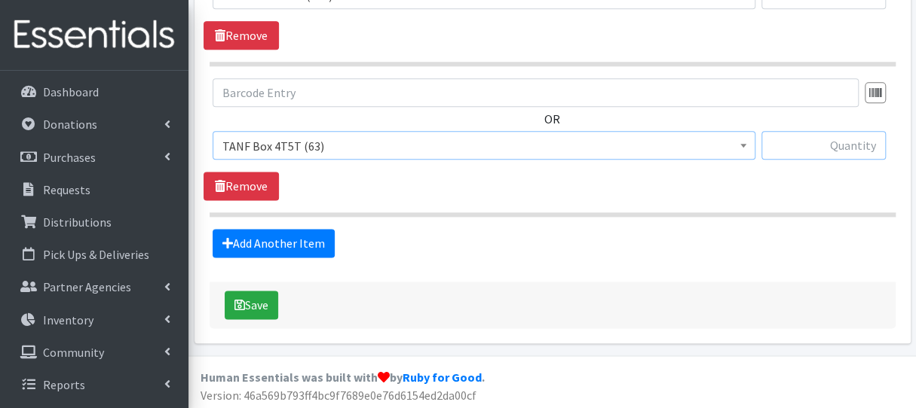
click at [832, 150] on input "text" at bounding box center [823, 145] width 124 height 29
type input "2"
click at [246, 299] on button "Save" at bounding box center [252, 305] width 54 height 29
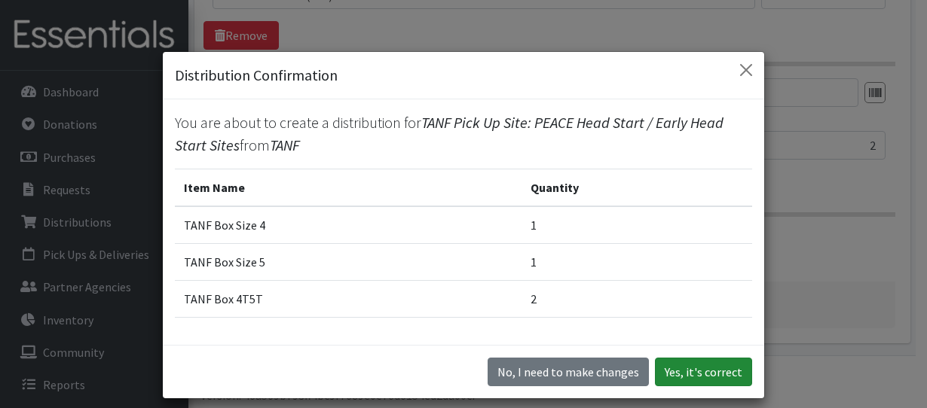
click at [699, 384] on button "Yes, it's correct" at bounding box center [703, 372] width 97 height 29
